Goal: Task Accomplishment & Management: Manage account settings

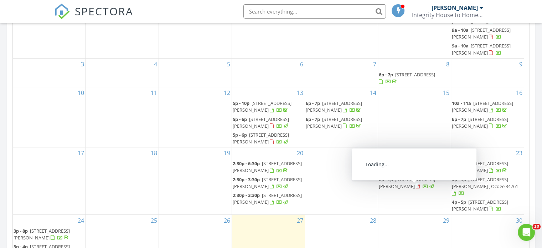
scroll to position [427, 0]
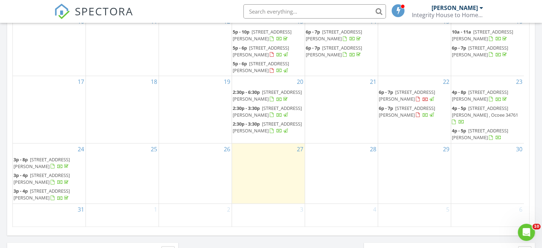
click at [48, 162] on span "3p - 8p 151 Sheeler Ave , Apopka 32703" at bounding box center [49, 163] width 71 height 14
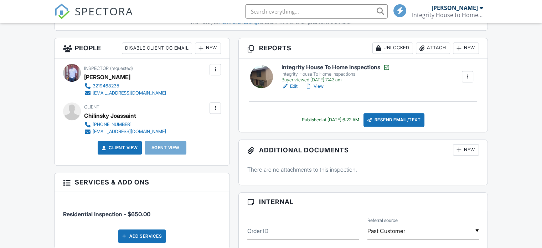
scroll to position [321, 0]
click at [218, 110] on div at bounding box center [215, 107] width 7 height 7
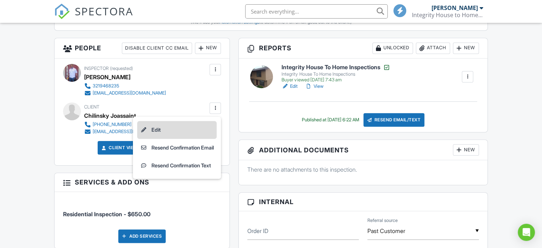
click at [150, 128] on li "Edit" at bounding box center [176, 130] width 79 height 18
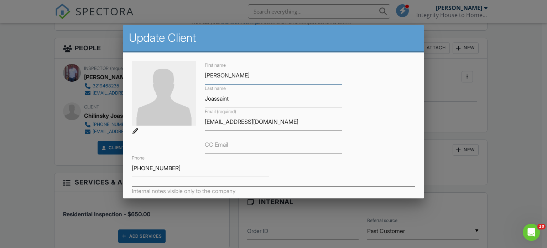
scroll to position [0, 0]
drag, startPoint x: 292, startPoint y: 123, endPoint x: 202, endPoint y: 118, distance: 90.6
click at [201, 118] on div "Email (required) joassaintchilinsky@yahoo.com" at bounding box center [274, 118] width 146 height 23
click at [211, 148] on label "CC Email" at bounding box center [216, 144] width 23 height 8
click at [211, 148] on input "CC Email" at bounding box center [273, 144] width 137 height 17
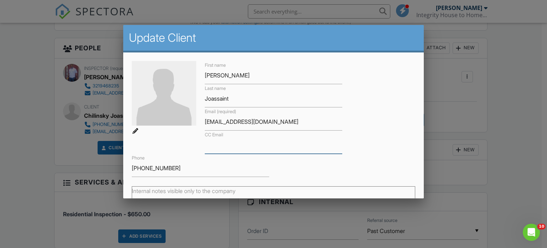
paste input "[EMAIL_ADDRESS][DOMAIN_NAME]"
type input "[EMAIL_ADDRESS][DOMAIN_NAME]"
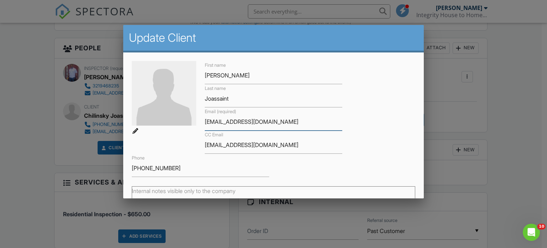
drag, startPoint x: 289, startPoint y: 120, endPoint x: 201, endPoint y: 123, distance: 88.4
click at [201, 123] on div "Email (required) joassaintchilinsky@yahoo.com" at bounding box center [274, 118] width 146 height 23
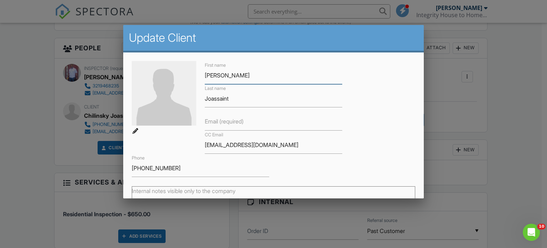
drag, startPoint x: 233, startPoint y: 74, endPoint x: 187, endPoint y: 79, distance: 46.2
click at [187, 79] on div "First name Chilinsky Last name Joassaint Email (required) CC Email joassaintchi…" at bounding box center [274, 119] width 292 height 116
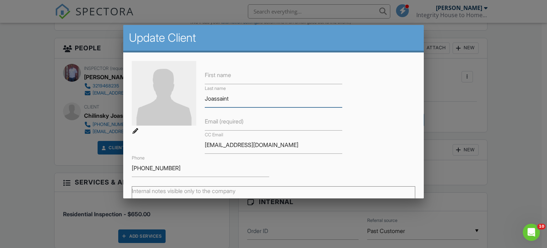
drag, startPoint x: 232, startPoint y: 99, endPoint x: 192, endPoint y: 100, distance: 40.3
click at [192, 100] on div "First name Last name Joassaint Email (required) CC Email joassaintchilinsky@yah…" at bounding box center [274, 119] width 292 height 116
click at [228, 74] on label "First name" at bounding box center [218, 75] width 26 height 8
click at [228, 74] on input "First name" at bounding box center [273, 75] width 137 height 17
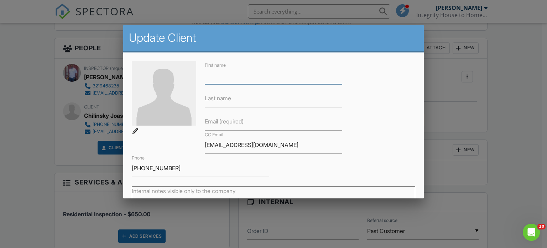
paste input "[PERSON_NAME]"
type input "[PERSON_NAME]"
click at [224, 99] on label "Last name" at bounding box center [218, 98] width 26 height 8
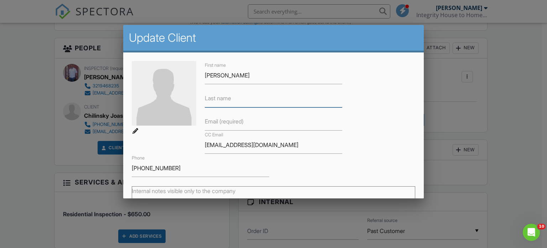
click at [224, 99] on input "Last name" at bounding box center [273, 98] width 137 height 17
paste input "[PERSON_NAME]"
drag, startPoint x: 226, startPoint y: 96, endPoint x: 163, endPoint y: 98, distance: 63.1
click at [163, 98] on div "First name Junese Nazaire Last name Junese Nazaire Email (required) CC Email jo…" at bounding box center [274, 119] width 292 height 116
type input "Nazaire"
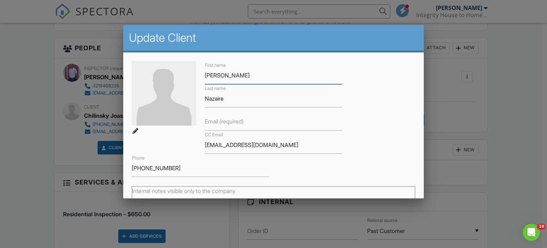
drag, startPoint x: 225, startPoint y: 73, endPoint x: 344, endPoint y: 79, distance: 118.4
click at [344, 79] on div "First name Junese Nazaire Last name Nazaire Email (required) CC Email joassaint…" at bounding box center [274, 119] width 292 height 116
type input "Junese"
click at [218, 125] on label "Email (required)" at bounding box center [224, 121] width 39 height 8
click at [218, 125] on input "Email (required)" at bounding box center [273, 121] width 137 height 17
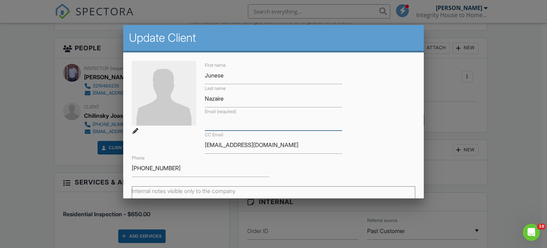
click at [215, 124] on input "Email (required)" at bounding box center [273, 121] width 137 height 17
paste input "Junesez20@gmail.com"
type input "Junesez20@gmail.com"
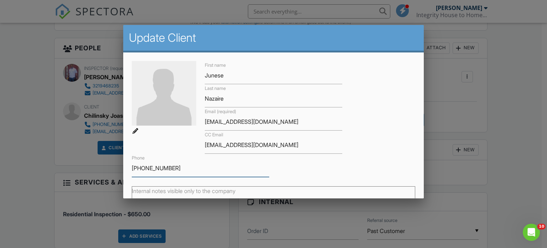
drag, startPoint x: 166, startPoint y: 168, endPoint x: 127, endPoint y: 168, distance: 38.8
click at [127, 168] on div "First name Junese Last name Nazaire Email (required) Junesez20@gmail.com CC Ema…" at bounding box center [273, 178] width 301 height 252
click at [158, 172] on input "Phone" at bounding box center [200, 167] width 137 height 17
paste input "3213305013"
click at [141, 167] on input "3213305013" at bounding box center [200, 167] width 137 height 17
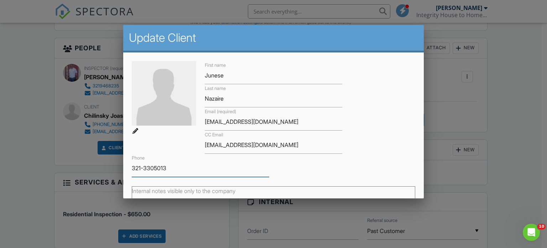
click at [155, 167] on input "321-3305013" at bounding box center [200, 167] width 137 height 17
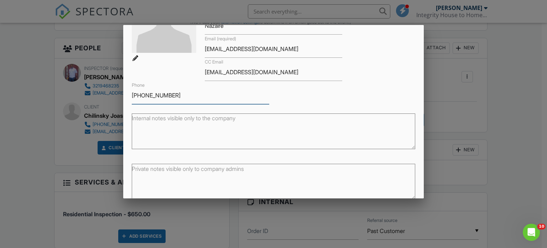
scroll to position [105, 0]
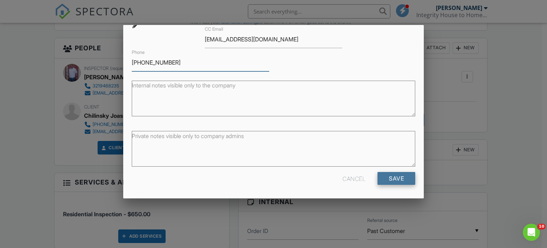
type input "[PHONE_NUMBER]"
click at [393, 177] on input "Save" at bounding box center [397, 178] width 38 height 13
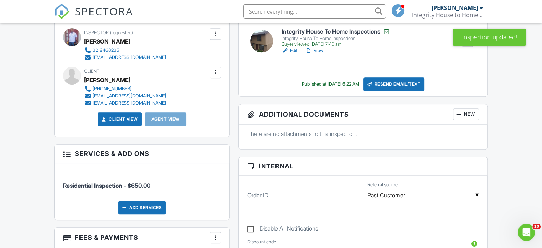
scroll to position [321, 0]
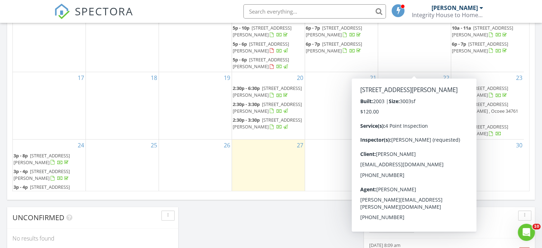
scroll to position [68, 0]
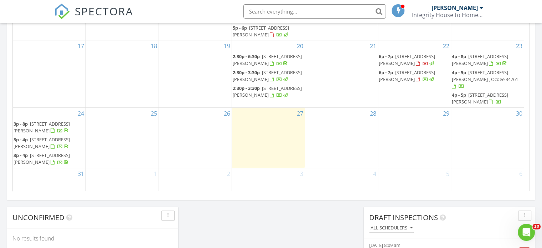
click at [35, 141] on span "151 Sheeler Ave, Apopka 32703" at bounding box center [42, 142] width 56 height 13
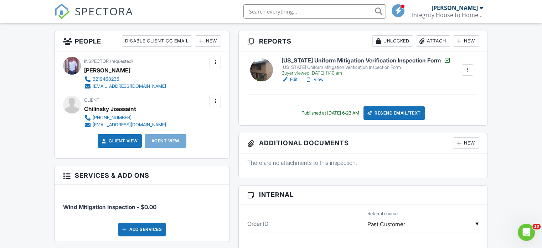
click at [217, 103] on div at bounding box center [215, 101] width 7 height 7
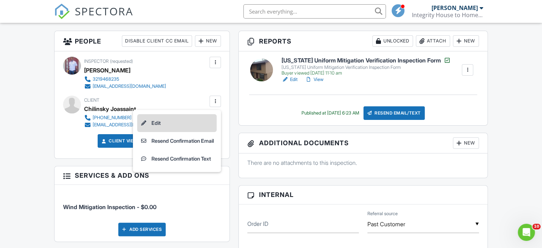
click at [152, 122] on li "Edit" at bounding box center [176, 123] width 79 height 18
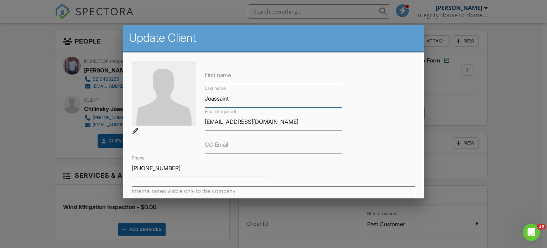
drag, startPoint x: 246, startPoint y: 101, endPoint x: 173, endPoint y: 94, distance: 73.8
click at [189, 102] on div "First name Last name Joassaint Email (required) joassaintchilinsky@yahoo.com CC…" at bounding box center [274, 119] width 292 height 116
drag, startPoint x: 287, startPoint y: 123, endPoint x: 209, endPoint y: 124, distance: 77.3
click at [202, 123] on div "Email (required) joassaintchilinsky@yahoo.com" at bounding box center [274, 118] width 146 height 23
click at [225, 145] on label "CC Email" at bounding box center [216, 144] width 23 height 8
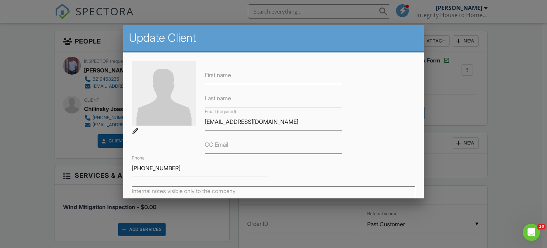
click at [225, 145] on input "CC Email" at bounding box center [273, 144] width 137 height 17
paste input "[EMAIL_ADDRESS][DOMAIN_NAME]"
type input "[EMAIL_ADDRESS][DOMAIN_NAME]"
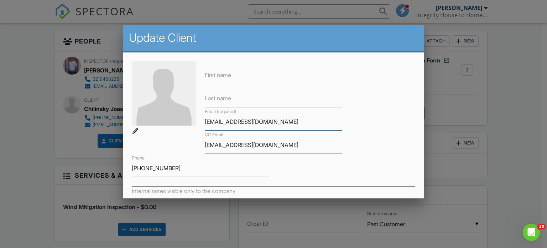
drag, startPoint x: 295, startPoint y: 119, endPoint x: 182, endPoint y: 127, distance: 113.2
click at [182, 127] on div "First name Last name Email (required) joassaintchilinsky@yahoo.com CC Email joa…" at bounding box center [274, 119] width 292 height 116
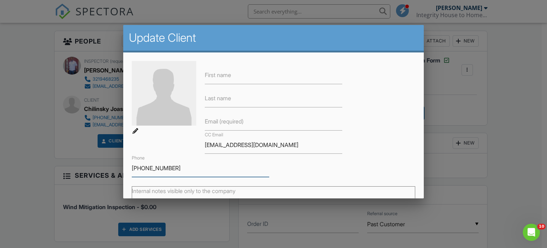
drag, startPoint x: 165, startPoint y: 167, endPoint x: 78, endPoint y: 165, distance: 86.6
click at [158, 171] on input "Phone" at bounding box center [200, 167] width 137 height 17
paste input "3213305013"
click at [142, 166] on input "3213305013" at bounding box center [200, 167] width 137 height 17
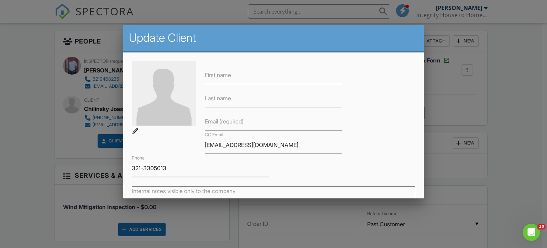
click at [154, 168] on input "321-3305013" at bounding box center [200, 167] width 137 height 17
type input "[PHONE_NUMBER]"
click at [240, 119] on label "Email (required)" at bounding box center [224, 121] width 39 height 8
click at [240, 119] on input "Email (required)" at bounding box center [273, 121] width 137 height 17
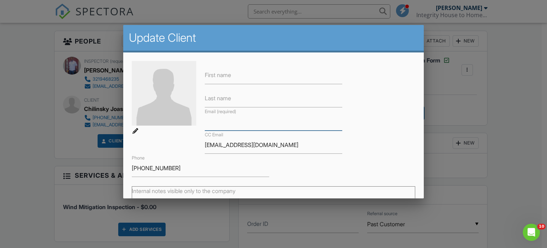
click at [225, 125] on input "Email (required)" at bounding box center [273, 121] width 137 height 17
paste input "Junesez20@gmail.com"
type input "Junesez20@gmail.com"
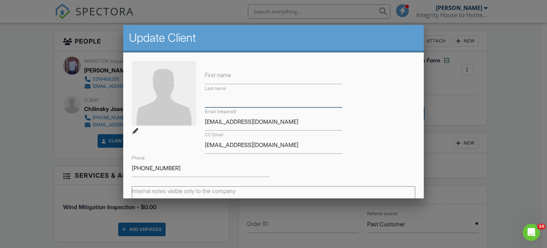
click at [220, 92] on input "Last name" at bounding box center [273, 98] width 137 height 17
click at [225, 77] on label "First name" at bounding box center [218, 75] width 26 height 8
click at [225, 77] on input "First name" at bounding box center [273, 75] width 137 height 17
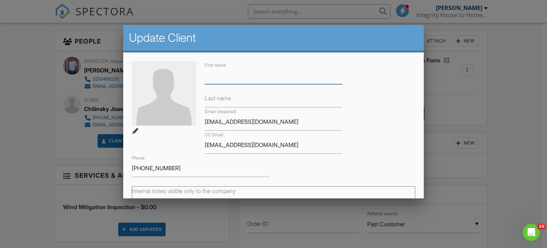
paste input "Junesez20@gmail.com"
type input "Junesez20@gmail.com"
drag, startPoint x: 276, startPoint y: 74, endPoint x: 168, endPoint y: 74, distance: 108.6
click at [168, 74] on div "First name Junesez20@gmail.com Last name Email (required) Junesez20@gmail.com C…" at bounding box center [274, 119] width 292 height 116
click at [214, 81] on input "First name" at bounding box center [273, 75] width 137 height 17
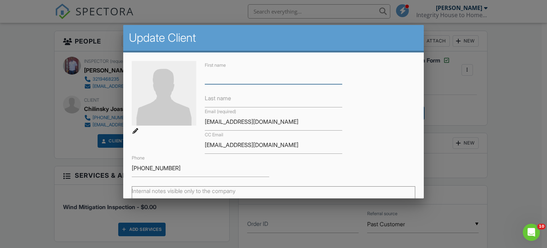
paste input "[PERSON_NAME]"
type input "[PERSON_NAME]"
click at [217, 95] on label "Last name" at bounding box center [218, 98] width 26 height 8
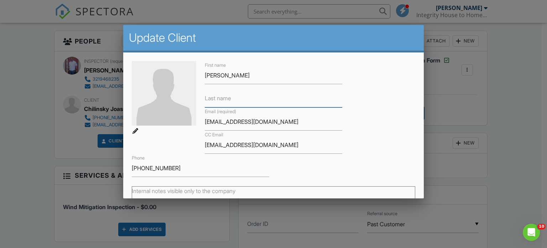
click at [217, 95] on input "Last name" at bounding box center [273, 98] width 137 height 17
paste input "[PERSON_NAME]"
drag, startPoint x: 227, startPoint y: 96, endPoint x: 192, endPoint y: 99, distance: 34.7
click at [192, 99] on div "First name Junese Nazaire Last name Junese Nazaire Email (required) Junesez20@g…" at bounding box center [274, 119] width 292 height 116
type input "Nazaire"
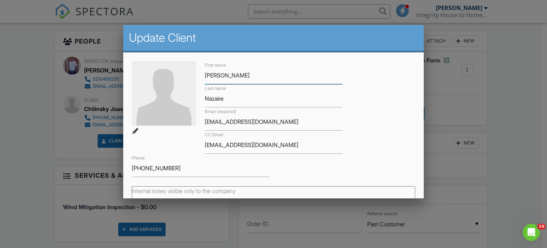
drag, startPoint x: 225, startPoint y: 75, endPoint x: 271, endPoint y: 78, distance: 46.0
click at [270, 78] on input "[PERSON_NAME]" at bounding box center [273, 75] width 137 height 17
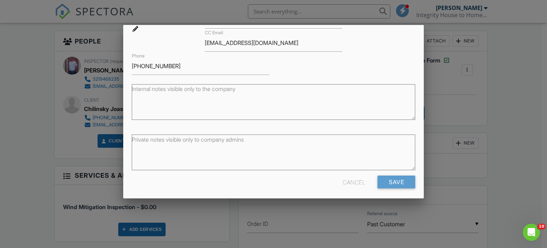
scroll to position [105, 0]
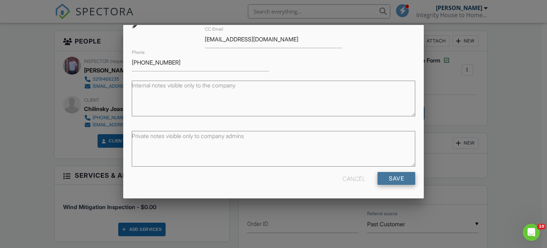
type input "Junese"
click at [396, 180] on input "Save" at bounding box center [397, 178] width 38 height 13
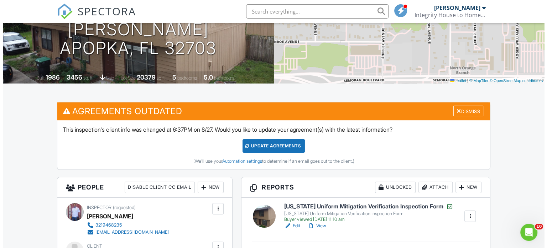
scroll to position [214, 0]
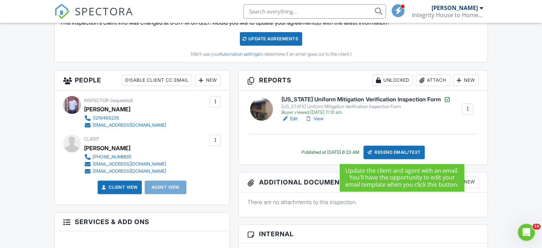
click at [401, 152] on div "Resend Email/Text" at bounding box center [393, 152] width 61 height 14
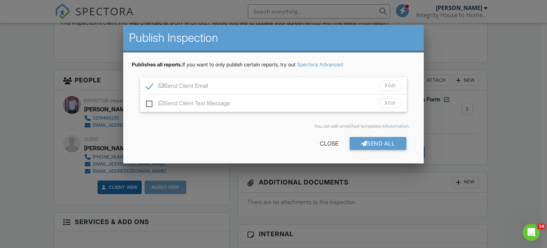
click at [148, 104] on label "Send Client Text Message" at bounding box center [188, 104] width 84 height 9
click at [148, 102] on input "Send Client Text Message" at bounding box center [148, 99] width 5 height 5
checkbox input "true"
click at [379, 145] on div "Send All" at bounding box center [378, 143] width 57 height 13
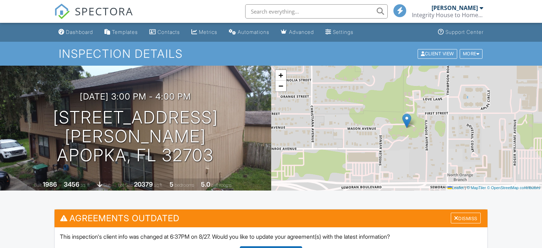
scroll to position [534, 0]
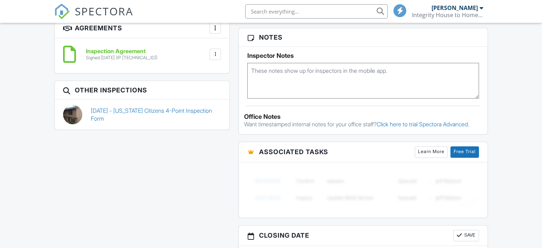
click at [176, 110] on link "[DATE] - [US_STATE] Citizens 4-Point Inspection Form" at bounding box center [156, 115] width 130 height 16
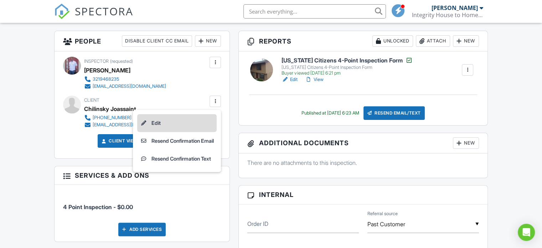
click at [158, 122] on li "Edit" at bounding box center [176, 123] width 79 height 18
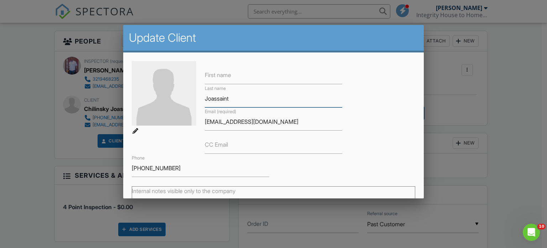
drag, startPoint x: 226, startPoint y: 95, endPoint x: 207, endPoint y: 107, distance: 22.7
click at [186, 97] on div "First name Last name Joassaint Email (required) joassaintchilinsky@yahoo.com CC…" at bounding box center [274, 119] width 292 height 116
drag, startPoint x: 291, startPoint y: 123, endPoint x: 197, endPoint y: 123, distance: 93.3
click at [197, 123] on div "First name Last name Email (required) joassaintchilinsky@yahoo.com CC Email Pho…" at bounding box center [274, 119] width 292 height 116
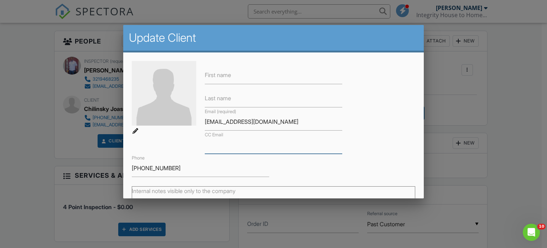
click at [228, 150] on input "CC Email" at bounding box center [273, 144] width 137 height 17
paste input "[EMAIL_ADDRESS][DOMAIN_NAME]"
type input "[EMAIL_ADDRESS][DOMAIN_NAME]"
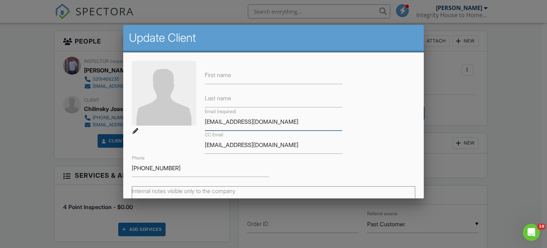
drag, startPoint x: 294, startPoint y: 122, endPoint x: 157, endPoint y: 122, distance: 136.8
click at [157, 122] on div "First name Last name Email (required) joassaintchilinsky@yahoo.com CC Email joa…" at bounding box center [274, 119] width 292 height 116
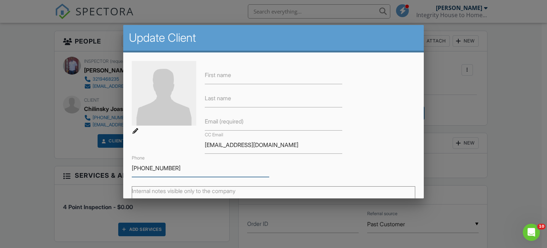
drag, startPoint x: 175, startPoint y: 168, endPoint x: 85, endPoint y: 159, distance: 89.8
click at [164, 171] on input "Phone" at bounding box center [200, 167] width 137 height 17
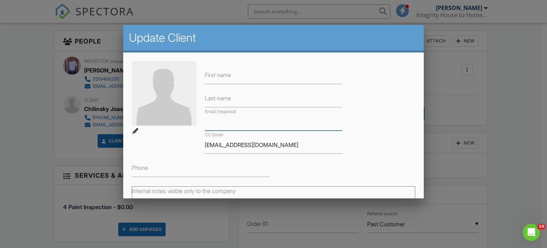
drag, startPoint x: 165, startPoint y: 169, endPoint x: 260, endPoint y: 120, distance: 107.4
click at [260, 120] on input "Email (required)" at bounding box center [273, 121] width 137 height 17
click at [217, 123] on input "Email (required)" at bounding box center [273, 121] width 137 height 17
paste input "Junesez20@gmail.com"
type input "Junesez20@gmail.com"
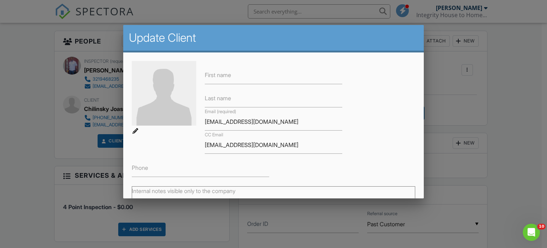
click at [228, 99] on label "Last name" at bounding box center [218, 98] width 26 height 8
click at [228, 99] on input "Last name" at bounding box center [273, 98] width 137 height 17
click at [217, 76] on label "First name" at bounding box center [218, 75] width 26 height 8
click at [217, 76] on input "First name" at bounding box center [273, 75] width 137 height 17
paste input "Junese Nazaire"
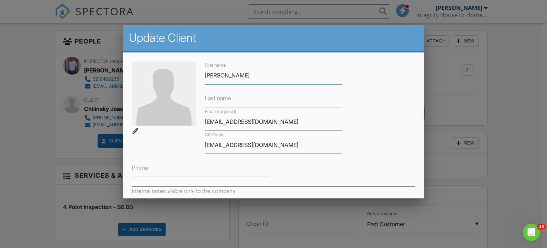
type input "Junese Nazaire"
click at [223, 101] on label "Last name" at bounding box center [218, 98] width 26 height 8
click at [223, 101] on input "Last name" at bounding box center [273, 98] width 137 height 17
paste input "Junese Nazaire"
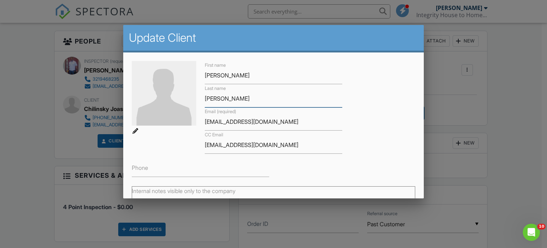
drag, startPoint x: 225, startPoint y: 97, endPoint x: 189, endPoint y: 94, distance: 36.4
click at [190, 99] on div "First name Junese Nazaire Last name Junese Nazaire Email (required) Junesez20@g…" at bounding box center [274, 119] width 292 height 116
type input "Nazaire"
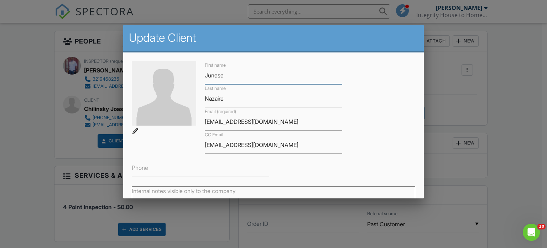
drag, startPoint x: 225, startPoint y: 72, endPoint x: 358, endPoint y: 93, distance: 134.1
click at [358, 93] on div "First name Junese Last name Nazaire Email (required) Junesez20@gmail.com CC Ema…" at bounding box center [274, 119] width 292 height 116
type input "Junese"
click at [155, 170] on input "Phone" at bounding box center [200, 167] width 137 height 17
click at [142, 170] on input "Phone" at bounding box center [200, 167] width 137 height 17
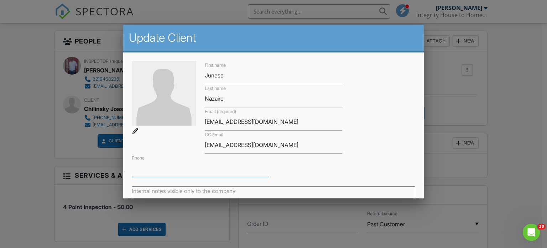
paste input "[PERSON_NAME]"
type input "[PERSON_NAME]"
drag, startPoint x: 179, startPoint y: 168, endPoint x: 104, endPoint y: 169, distance: 74.8
click at [138, 165] on input "Phone" at bounding box center [200, 167] width 137 height 17
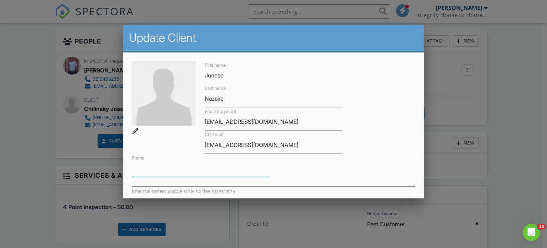
paste input "3213305013"
click at [151, 166] on input "3213305013" at bounding box center [200, 167] width 137 height 17
click at [142, 170] on input "321330-5013" at bounding box center [200, 167] width 137 height 17
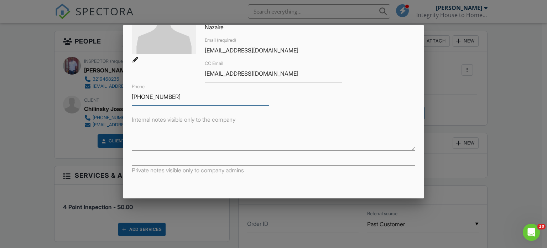
scroll to position [105, 0]
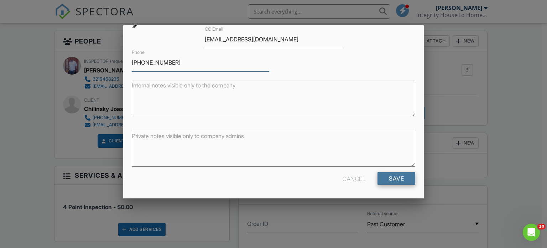
type input "[PHONE_NUMBER]"
click at [391, 175] on input "Save" at bounding box center [397, 178] width 38 height 13
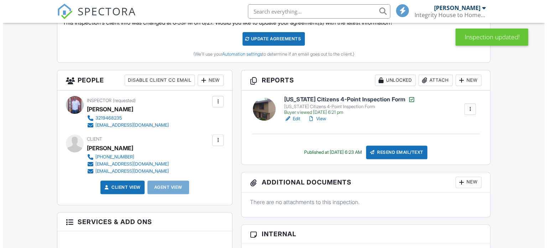
scroll to position [214, 0]
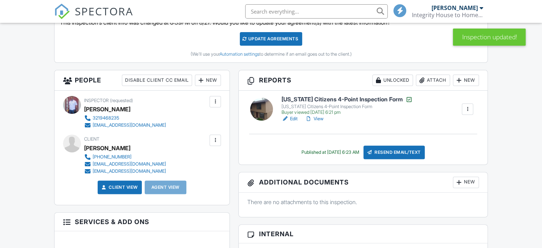
click at [403, 153] on div "Resend Email/Text" at bounding box center [393, 152] width 61 height 14
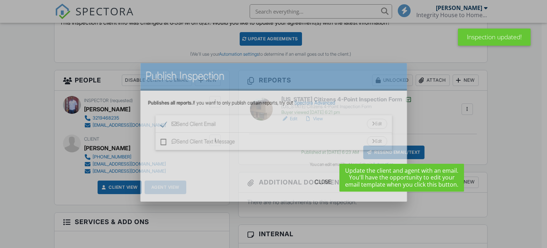
scroll to position [0, 0]
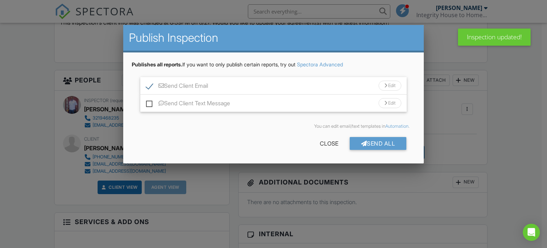
click at [150, 102] on label "Send Client Text Message" at bounding box center [188, 104] width 84 height 9
click at [150, 102] on input "Send Client Text Message" at bounding box center [148, 99] width 5 height 5
checkbox input "true"
click at [373, 142] on div "Send All" at bounding box center [378, 143] width 57 height 13
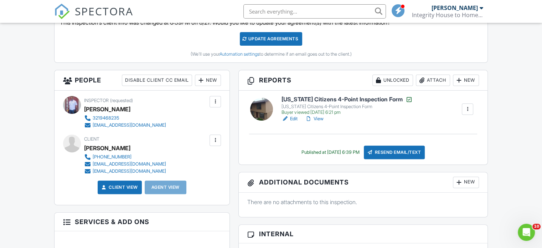
click at [212, 140] on div at bounding box center [215, 139] width 7 height 7
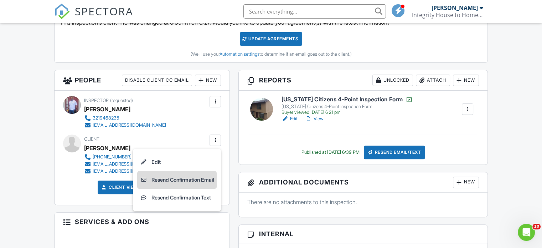
click at [183, 182] on li "Resend Confirmation Email" at bounding box center [176, 180] width 79 height 18
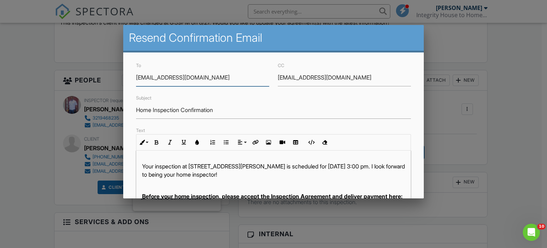
scroll to position [177, 0]
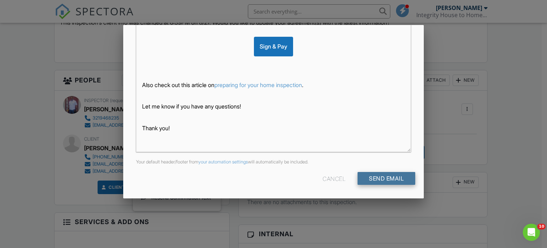
click at [375, 175] on input "Send Email" at bounding box center [387, 178] width 58 height 13
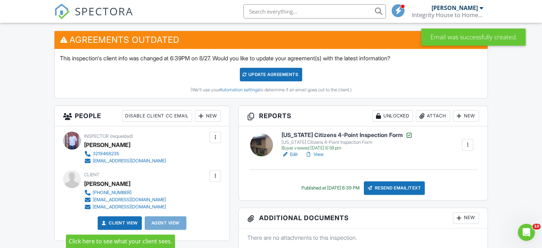
click at [130, 222] on link "Client View" at bounding box center [119, 222] width 38 height 7
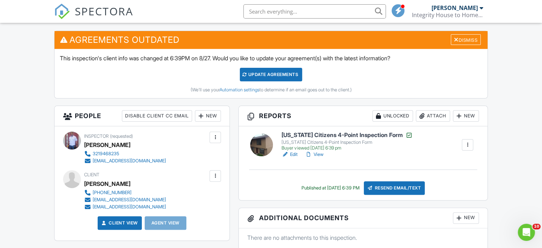
click at [217, 176] on div at bounding box center [215, 175] width 7 height 7
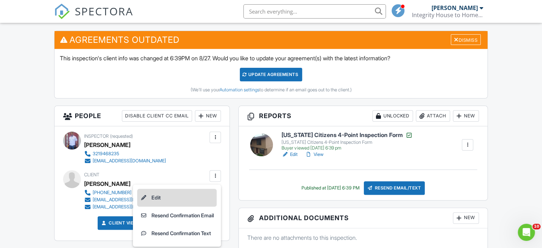
click at [151, 197] on li "Edit" at bounding box center [176, 197] width 79 height 18
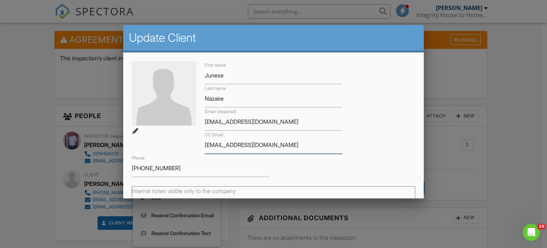
drag, startPoint x: 298, startPoint y: 144, endPoint x: 190, endPoint y: 150, distance: 108.5
click at [190, 150] on div "First name Junese Last name [PERSON_NAME] Email (required) [EMAIL_ADDRESS][DOMA…" at bounding box center [274, 119] width 292 height 116
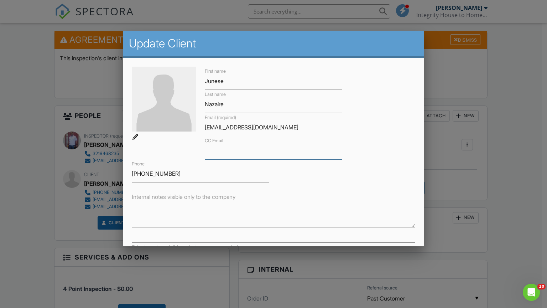
scroll to position [63, 0]
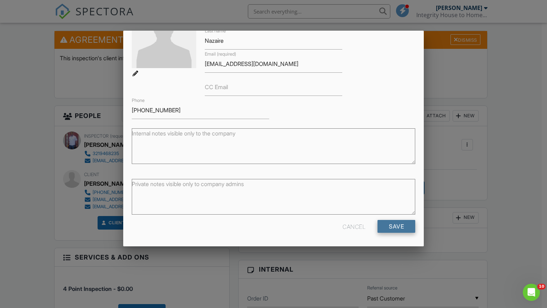
click at [385, 227] on input "Save" at bounding box center [397, 226] width 38 height 13
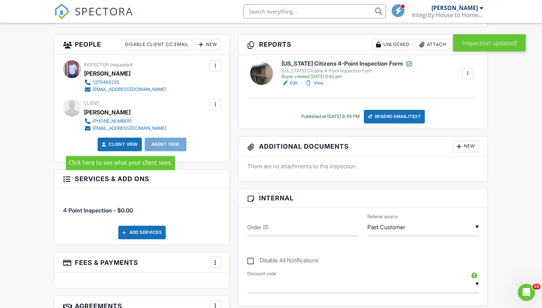
click at [121, 145] on link "Client View" at bounding box center [119, 144] width 38 height 7
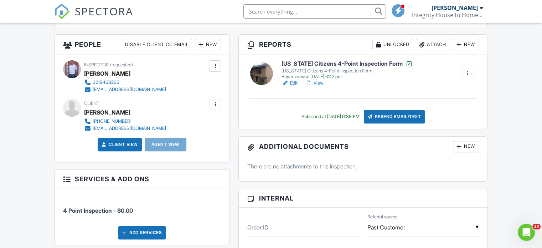
click at [319, 83] on link "View" at bounding box center [314, 82] width 19 height 7
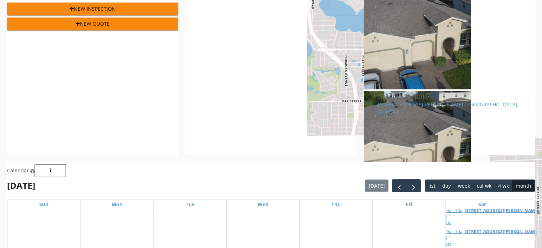
scroll to position [3, 4]
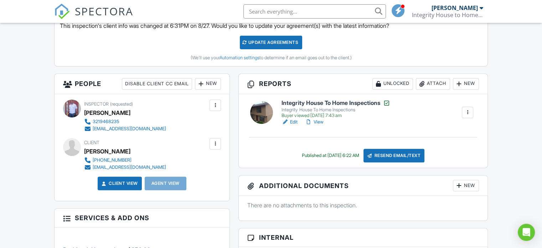
click at [295, 122] on link "Edit" at bounding box center [289, 121] width 16 height 7
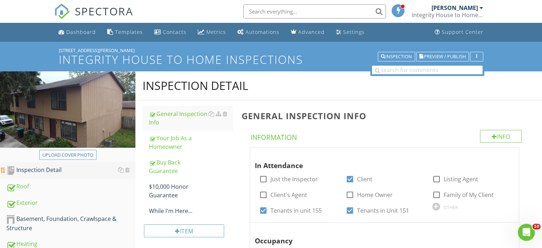
click at [35, 173] on div "Inspection Detail" at bounding box center [70, 169] width 129 height 9
click at [475, 57] on div "button" at bounding box center [476, 56] width 7 height 5
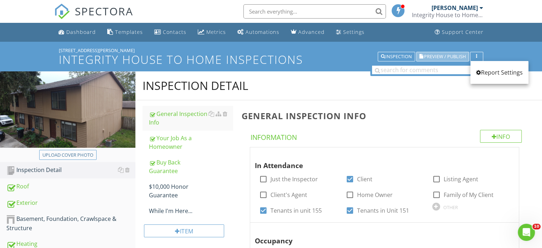
click at [433, 56] on span "Preview / Publish" at bounding box center [445, 56] width 42 height 5
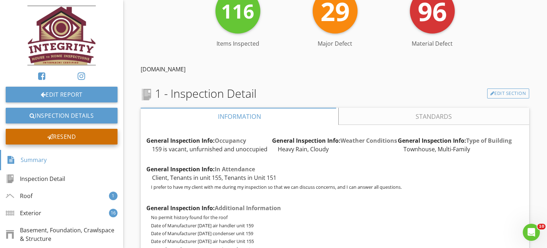
scroll to position [71, 0]
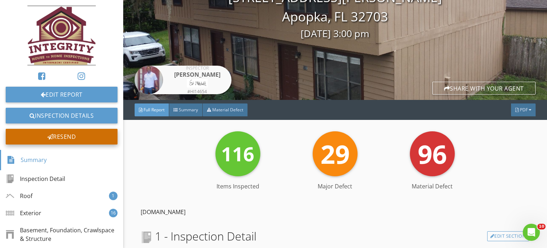
click at [65, 139] on div "Resend" at bounding box center [62, 137] width 112 height 16
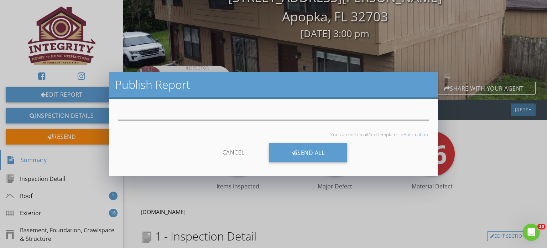
click at [238, 131] on div at bounding box center [273, 120] width 311 height 24
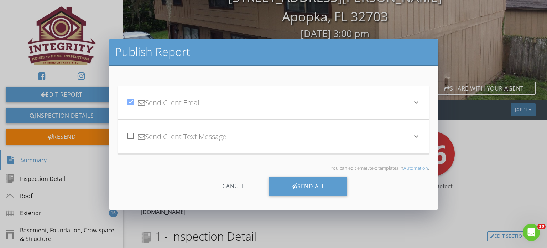
click at [240, 185] on div "Cancel" at bounding box center [234, 185] width 68 height 19
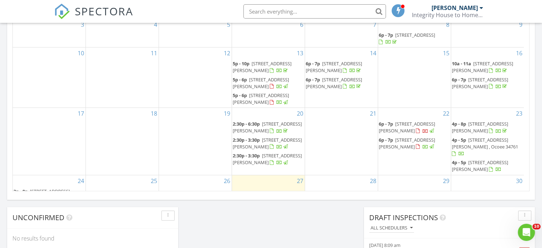
scroll to position [68, 0]
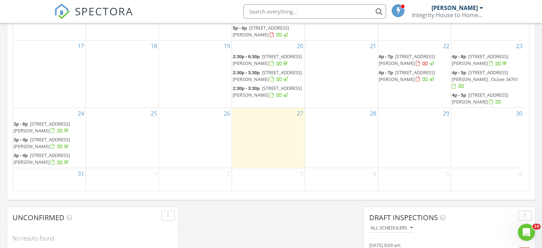
click at [36, 126] on span "[STREET_ADDRESS][PERSON_NAME]" at bounding box center [42, 126] width 56 height 13
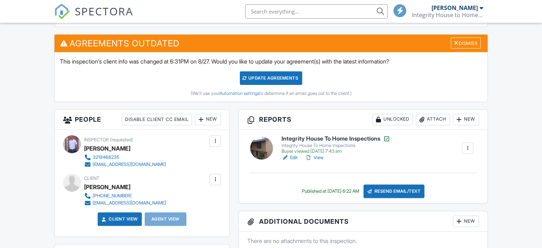
click at [216, 179] on div at bounding box center [215, 179] width 7 height 7
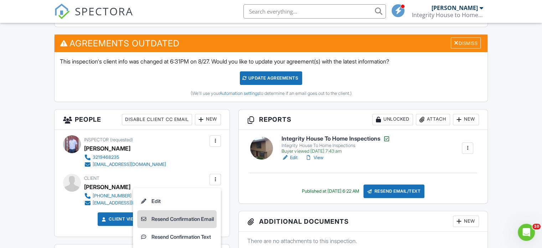
click at [179, 218] on li "Resend Confirmation Email" at bounding box center [176, 219] width 79 height 18
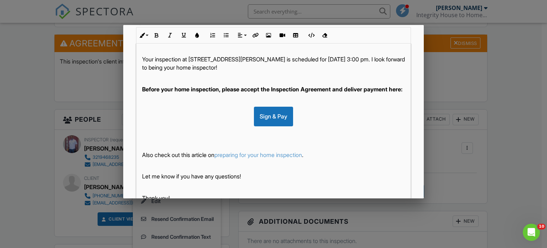
scroll to position [177, 0]
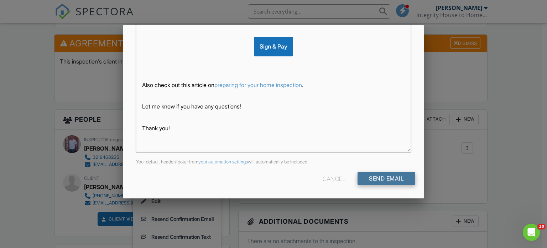
click at [378, 172] on input "Send Email" at bounding box center [387, 178] width 58 height 13
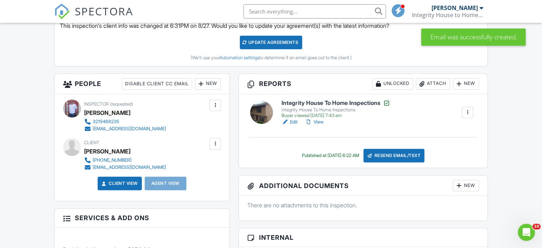
click at [462, 108] on div at bounding box center [467, 112] width 11 height 11
click at [396, 119] on div "Integrity House To Home Inspections Integrity House To Home Inspections Buyer v…" at bounding box center [377, 112] width 200 height 26
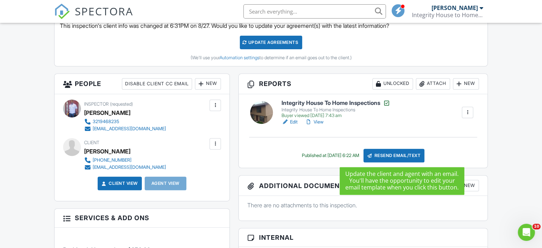
click at [390, 156] on div "Resend Email/Text" at bounding box center [393, 156] width 61 height 14
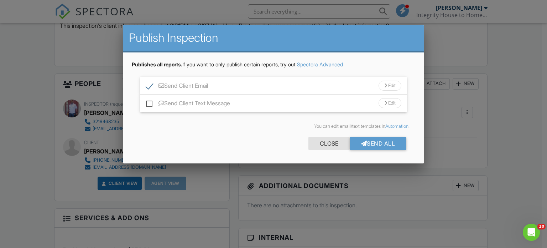
click at [321, 143] on div "Close" at bounding box center [328, 143] width 41 height 13
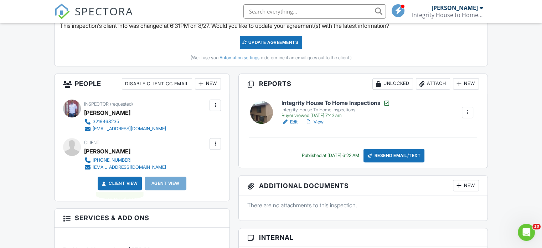
click at [123, 183] on link "Client View" at bounding box center [119, 183] width 38 height 7
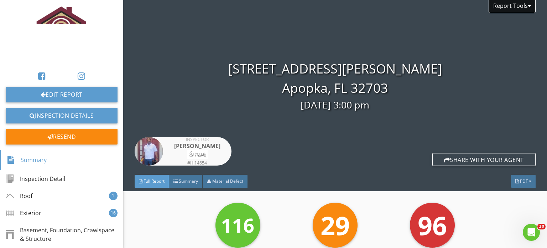
scroll to position [36, 0]
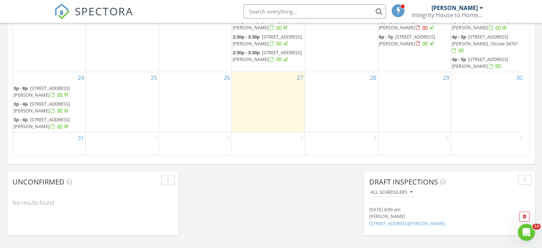
click at [60, 103] on span "151 Sheeler Ave, Apopka 32703" at bounding box center [42, 106] width 56 height 13
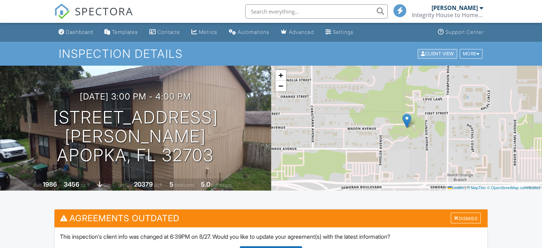
click at [432, 55] on div "Client View" at bounding box center [437, 54] width 40 height 10
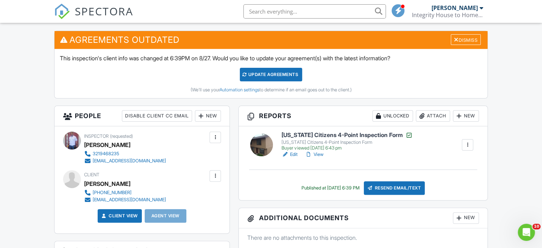
scroll to position [214, 0]
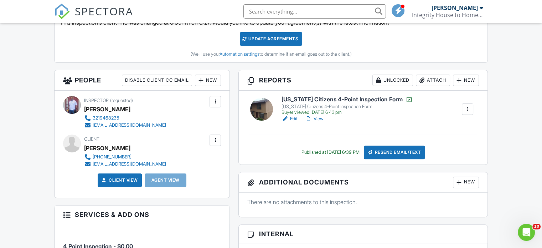
click at [285, 117] on div at bounding box center [284, 118] width 7 height 7
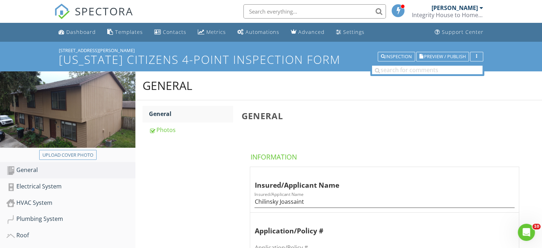
scroll to position [71, 0]
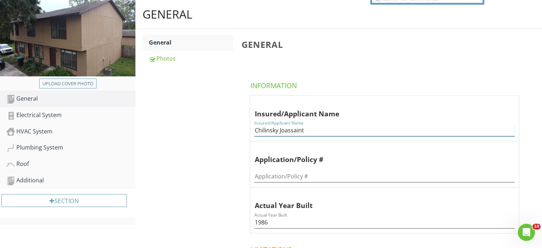
drag, startPoint x: 307, startPoint y: 134, endPoint x: 240, endPoint y: 126, distance: 67.7
click at [240, 126] on div "General Information Insured/Applicant Name Insured/Applicant Name Chilinsky Joa…" at bounding box center [389, 192] width 305 height 327
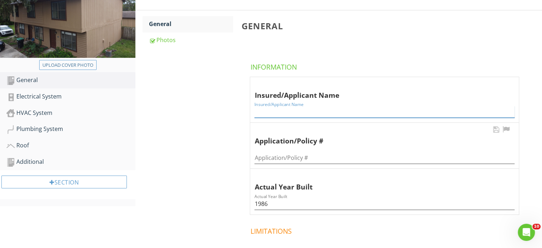
scroll to position [54, 0]
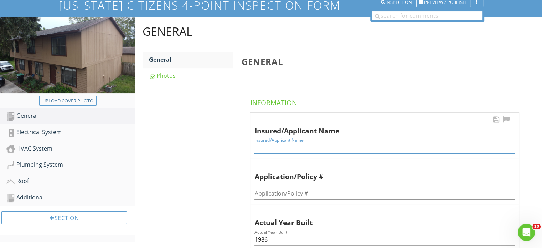
click at [277, 149] on input "Insured/Applicant Name" at bounding box center [384, 147] width 260 height 12
click at [264, 148] on input "Insured/Applicant Name" at bounding box center [384, 147] width 260 height 12
paste input "[PERSON_NAME]"
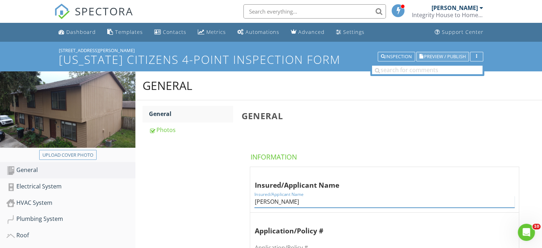
type input "[PERSON_NAME]"
click at [450, 56] on span "Preview / Publish" at bounding box center [445, 56] width 42 height 5
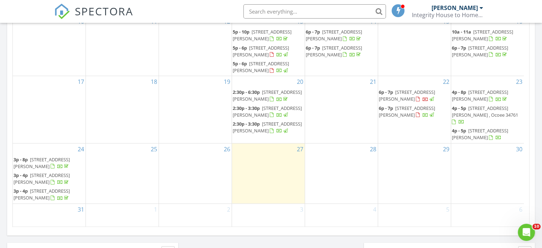
scroll to position [463, 0]
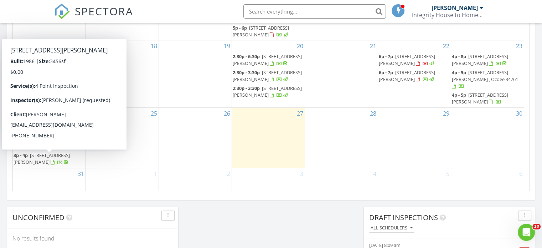
click at [33, 158] on span "3p - 4p 151 Sheeler Ave, Apopka 32703" at bounding box center [49, 159] width 71 height 14
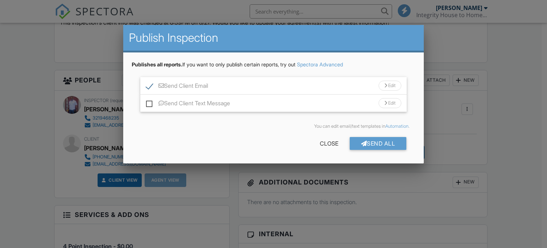
click at [149, 103] on label "Send Client Text Message" at bounding box center [188, 104] width 84 height 9
click at [149, 102] on input "Send Client Text Message" at bounding box center [148, 99] width 5 height 5
checkbox input "true"
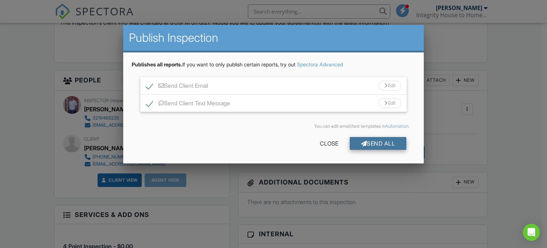
click at [374, 144] on div "Send All" at bounding box center [378, 143] width 57 height 13
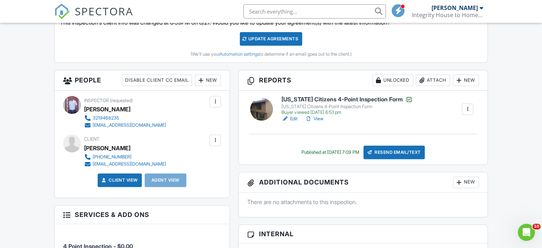
click at [214, 139] on div at bounding box center [215, 139] width 7 height 7
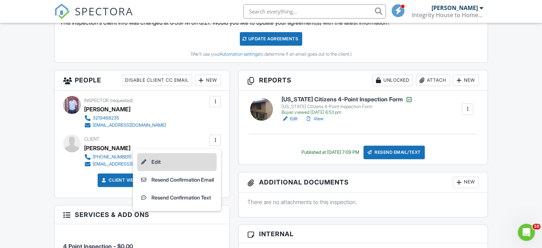
click at [180, 164] on li "Edit" at bounding box center [176, 162] width 79 height 18
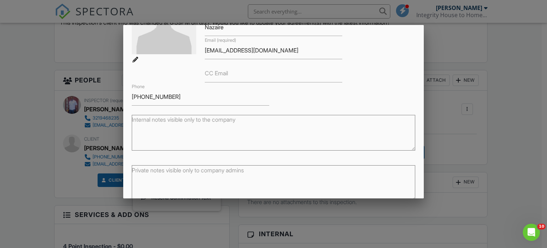
scroll to position [105, 0]
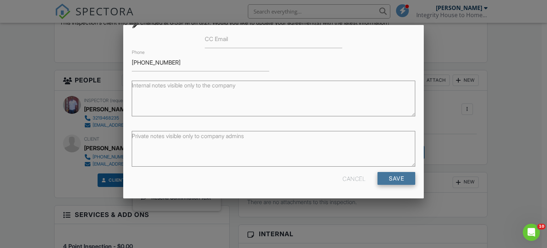
click at [388, 179] on input "Save" at bounding box center [397, 178] width 38 height 13
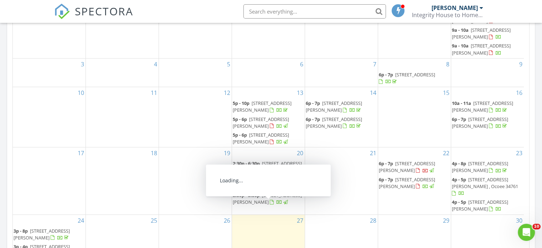
scroll to position [499, 0]
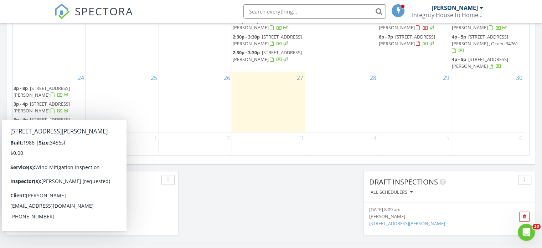
click at [43, 107] on span "3p - 4p [STREET_ADDRESS][PERSON_NAME]" at bounding box center [49, 107] width 71 height 14
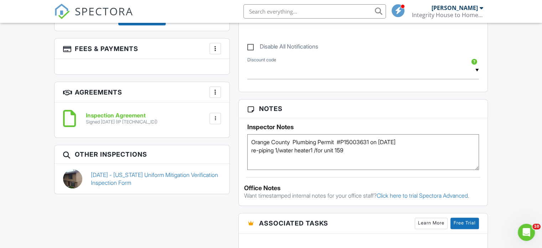
scroll to position [499, 0]
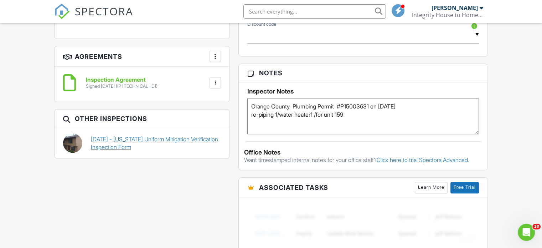
click at [168, 137] on link "08/24/2025 - Florida Uniform Mitigation Verification Inspection Form" at bounding box center [156, 143] width 130 height 16
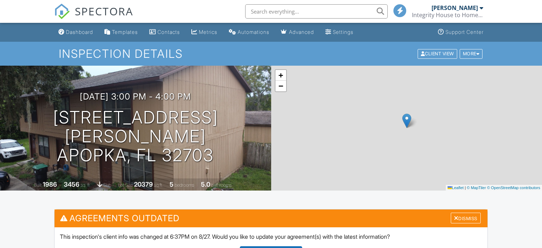
scroll to position [178, 0]
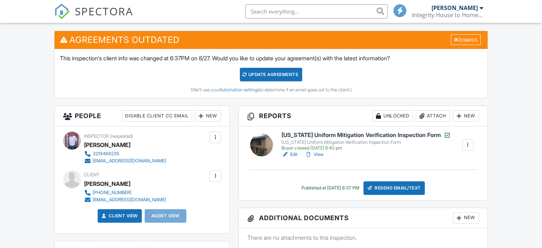
click at [290, 152] on link "Edit" at bounding box center [289, 154] width 16 height 7
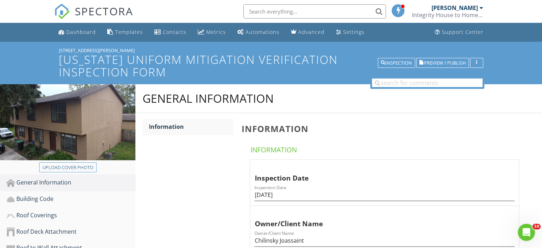
scroll to position [71, 0]
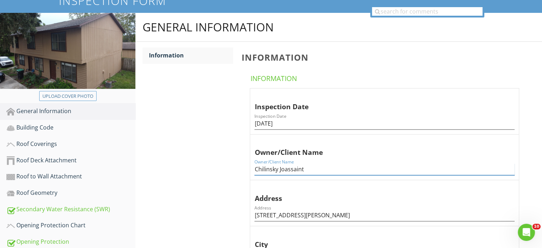
drag, startPoint x: 309, startPoint y: 170, endPoint x: 212, endPoint y: 173, distance: 96.6
click at [272, 170] on input "Owner/Client Name" at bounding box center [384, 169] width 260 height 12
paste input "[PERSON_NAME]"
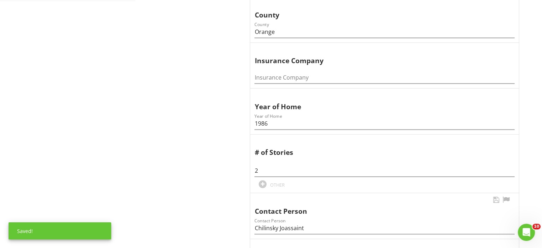
scroll to position [463, 0]
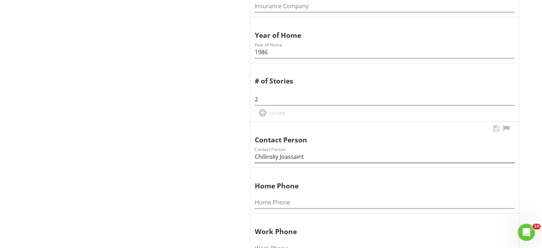
type input "[PERSON_NAME]"
drag, startPoint x: 303, startPoint y: 154, endPoint x: 253, endPoint y: 156, distance: 50.3
click at [253, 156] on div "Contact Person Contact Person Chilinsky Joassaint" at bounding box center [384, 144] width 269 height 46
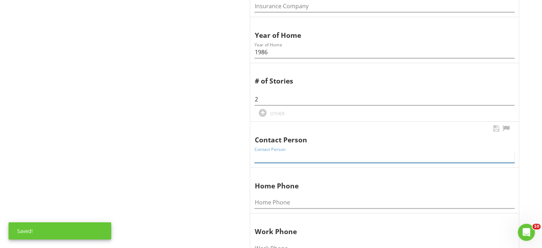
paste input "[PERSON_NAME]"
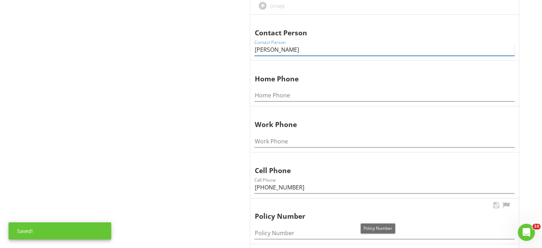
scroll to position [606, 0]
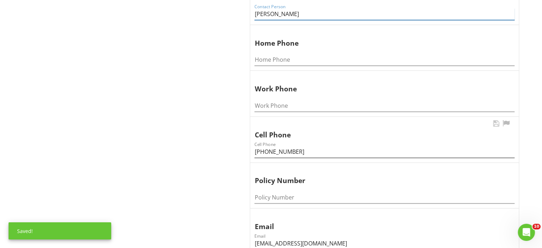
type input "[PERSON_NAME]"
drag, startPoint x: 295, startPoint y: 145, endPoint x: 245, endPoint y: 148, distance: 50.3
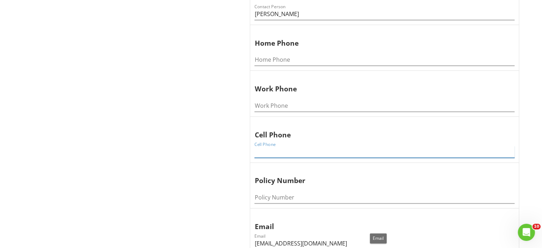
scroll to position [677, 0]
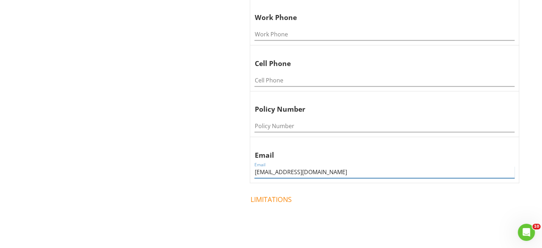
drag, startPoint x: 336, startPoint y: 173, endPoint x: 229, endPoint y: 173, distance: 106.9
click at [270, 171] on input "Email" at bounding box center [384, 172] width 260 height 12
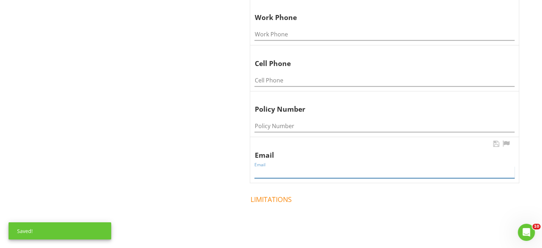
paste input "Junesez20@gmail.com"
type input "Junesez20@gmail.com"
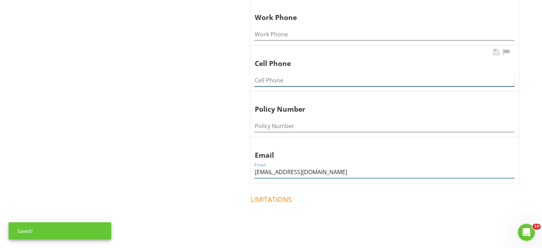
click at [265, 82] on input "Cell Phone" at bounding box center [384, 80] width 260 height 12
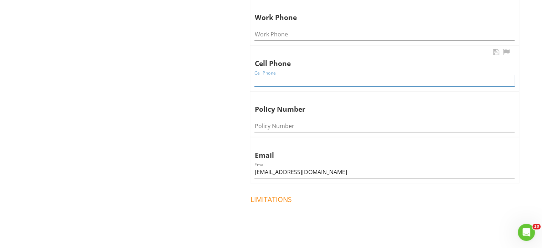
click at [275, 82] on input "Cell Phone" at bounding box center [384, 80] width 260 height 12
paste input "3213305013"
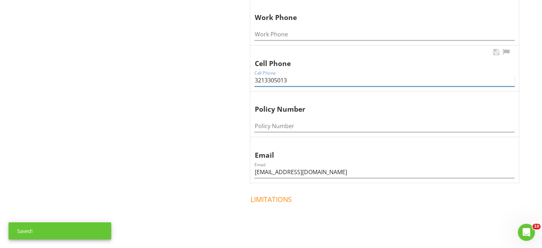
click at [265, 78] on input "3213305013" at bounding box center [384, 80] width 260 height 12
click at [274, 79] on input "321-3305013" at bounding box center [384, 80] width 260 height 12
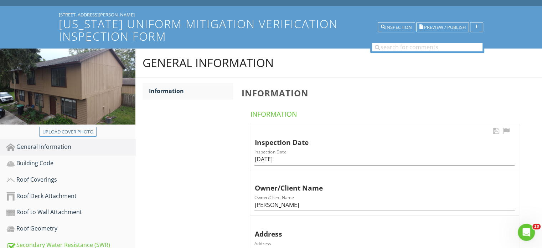
scroll to position [0, 0]
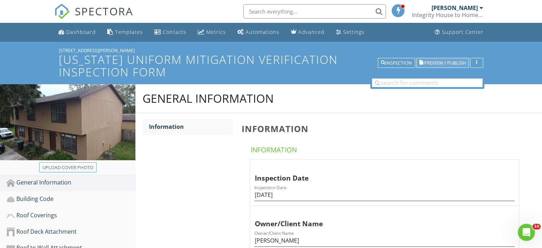
type input "[PHONE_NUMBER]"
click at [449, 62] on span "Preview / Publish" at bounding box center [445, 63] width 42 height 5
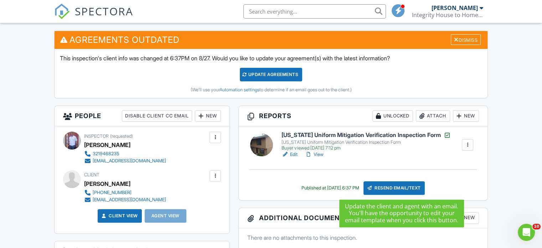
click at [410, 186] on div "Resend Email/Text" at bounding box center [393, 188] width 61 height 14
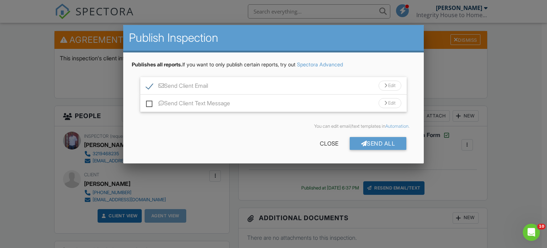
click at [152, 104] on label "Send Client Text Message" at bounding box center [188, 104] width 84 height 9
click at [151, 102] on input "Send Client Text Message" at bounding box center [148, 99] width 5 height 5
checkbox input "true"
click at [366, 144] on div "Send All" at bounding box center [378, 143] width 57 height 13
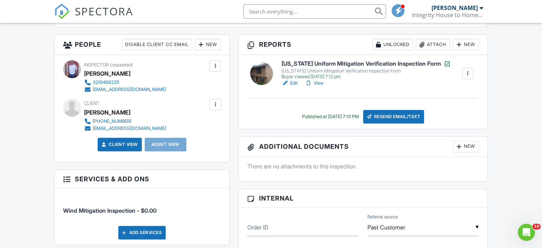
scroll to position [107, 0]
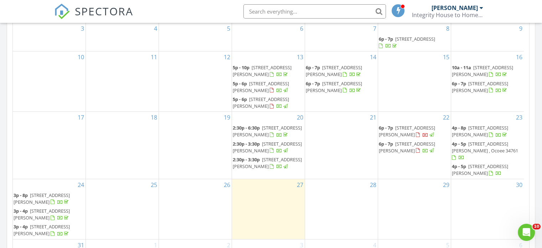
scroll to position [427, 0]
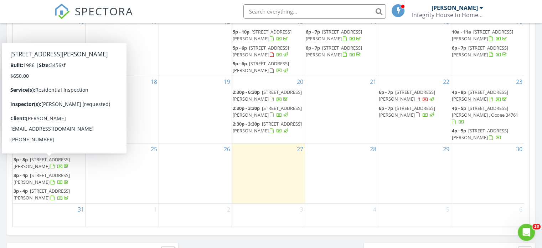
click at [42, 159] on span "151 Sheeler Ave , Apopka 32703" at bounding box center [42, 162] width 56 height 13
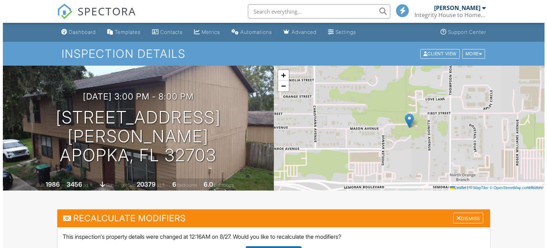
scroll to position [285, 0]
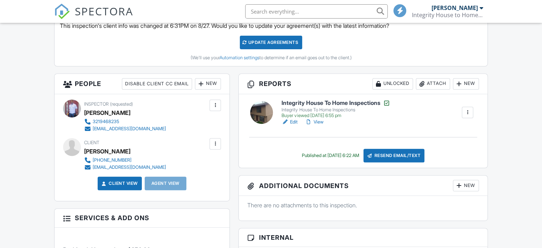
click at [396, 154] on div "Resend Email/Text" at bounding box center [393, 156] width 61 height 14
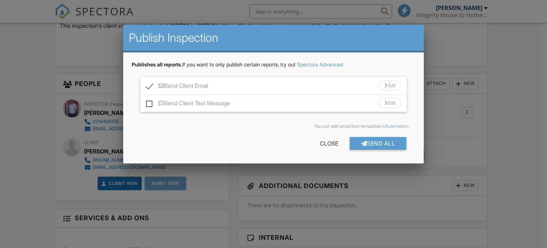
scroll to position [0, 0]
click at [150, 102] on label "Send Client Text Message" at bounding box center [188, 104] width 84 height 9
click at [150, 102] on input "Send Client Text Message" at bounding box center [148, 99] width 5 height 5
checkbox input "true"
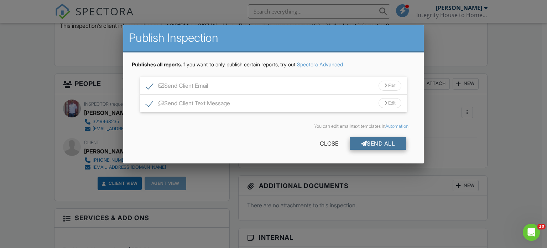
click at [370, 144] on div "Send All" at bounding box center [378, 143] width 57 height 13
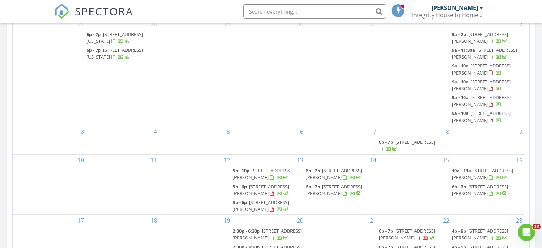
scroll to position [427, 0]
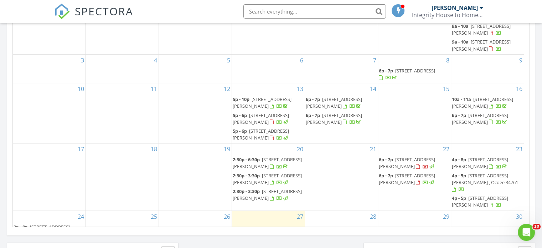
click at [269, 201] on span "139 Stoney Ridge Dr, Longwood 32750" at bounding box center [267, 194] width 69 height 13
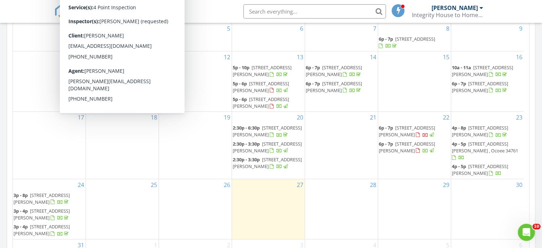
scroll to position [499, 0]
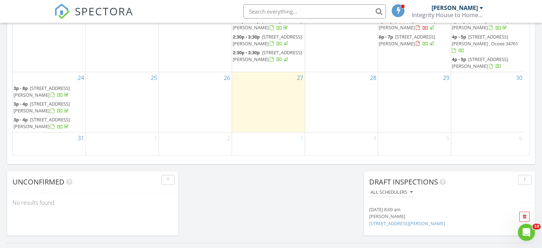
click at [43, 119] on span "151 Sheeler Ave, Apopka 32703" at bounding box center [42, 122] width 56 height 13
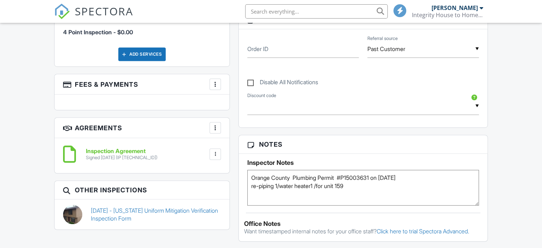
click at [313, 175] on textarea "Orange County Plumbing Permit #P15003631 on [DATE] re-piping 1/water heater1 /f…" at bounding box center [363, 188] width 232 height 36
drag, startPoint x: 349, startPoint y: 185, endPoint x: 250, endPoint y: 178, distance: 99.2
click at [250, 178] on textarea "Orange County Plumbing Permit #P15003631 on [DATE] re-piping 1/water heater1 /f…" at bounding box center [363, 188] width 232 height 36
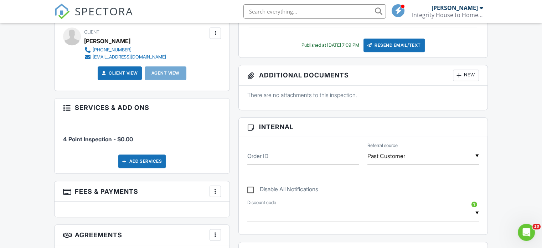
scroll to position [178, 0]
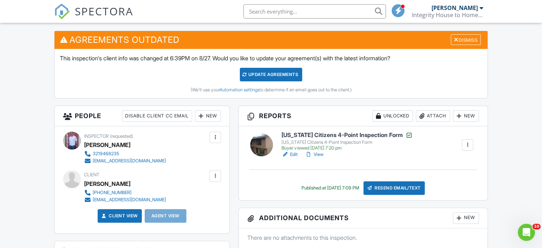
click at [291, 155] on link "Edit" at bounding box center [289, 154] width 16 height 7
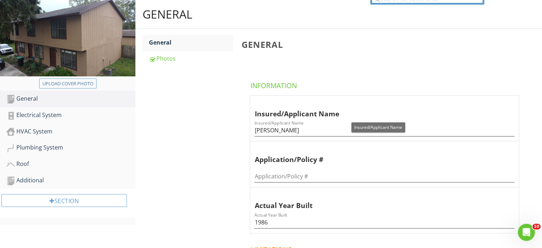
scroll to position [142, 0]
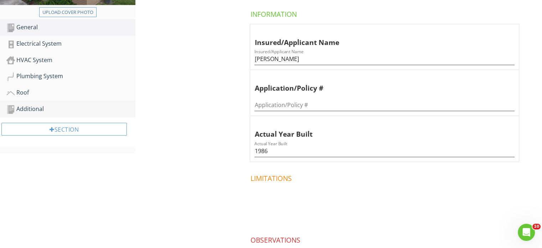
click at [34, 108] on div "Additional" at bounding box center [70, 108] width 129 height 9
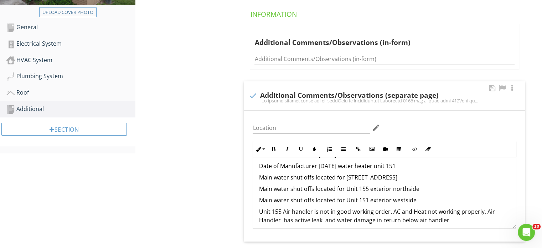
scroll to position [154, 0]
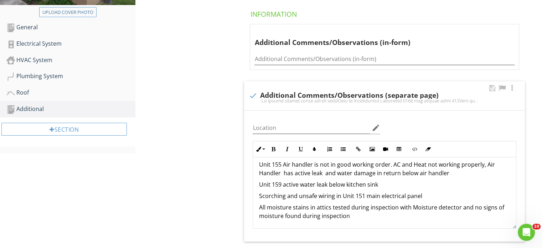
click at [351, 218] on p "All moisture stains in attics tested during inspection with Moisture detector a…" at bounding box center [384, 211] width 251 height 17
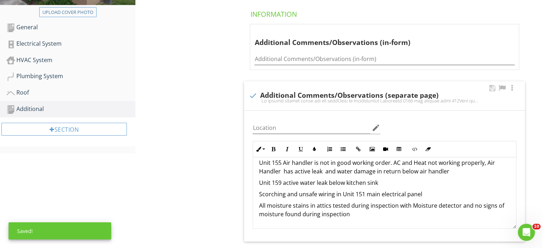
click at [275, 224] on p at bounding box center [384, 225] width 251 height 9
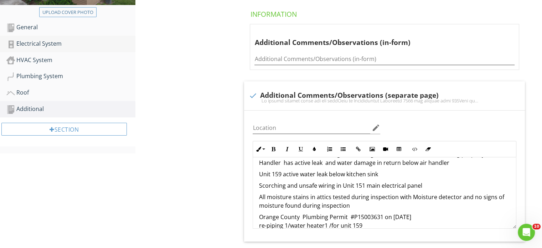
click at [43, 46] on div "Electrical System" at bounding box center [70, 43] width 129 height 9
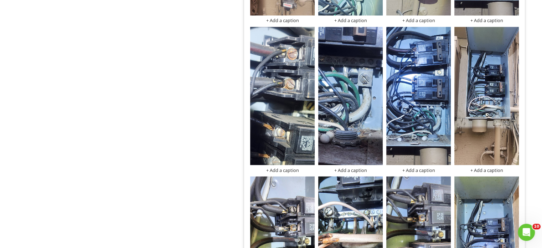
scroll to position [1318, 0]
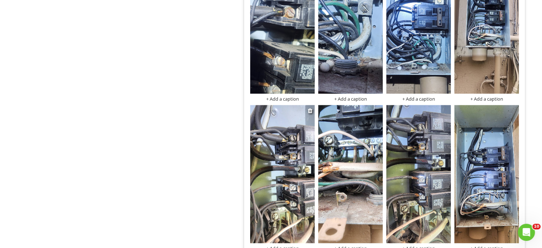
click at [277, 188] on img at bounding box center [282, 174] width 64 height 138
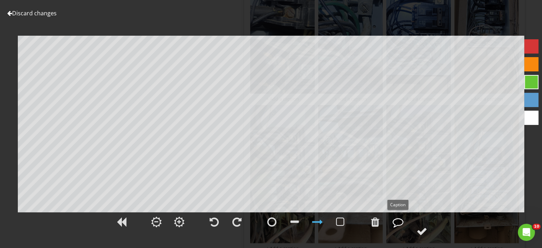
click at [397, 223] on div at bounding box center [398, 221] width 11 height 11
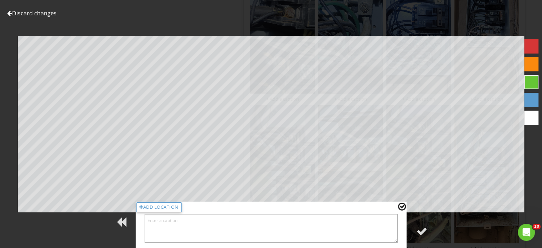
click at [197, 225] on textarea at bounding box center [270, 228] width 253 height 28
type textarea "double tap"
click at [417, 230] on div at bounding box center [421, 230] width 11 height 11
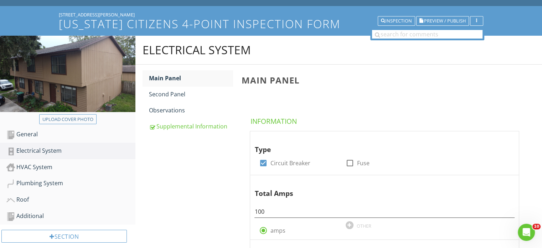
scroll to position [0, 0]
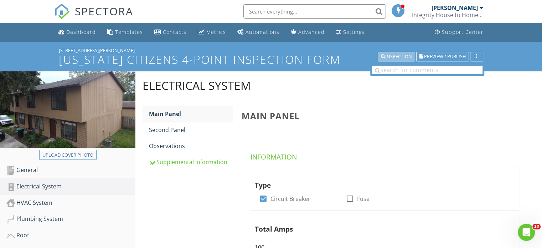
click at [405, 55] on div "Inspection" at bounding box center [396, 56] width 31 height 5
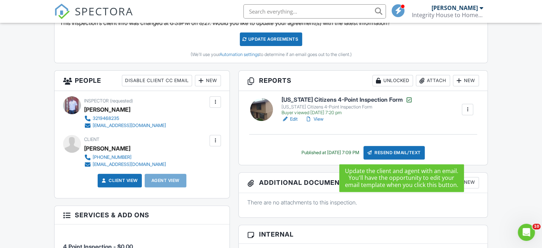
click at [398, 149] on div "Resend Email/Text" at bounding box center [393, 153] width 61 height 14
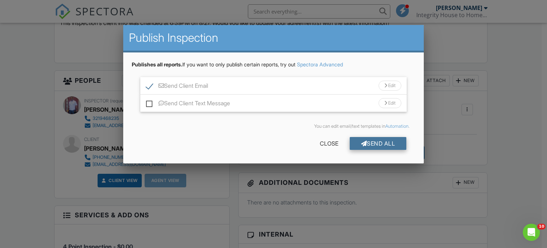
click at [385, 144] on div "Send All" at bounding box center [378, 143] width 57 height 13
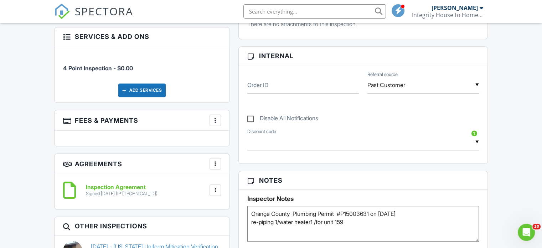
scroll to position [249, 0]
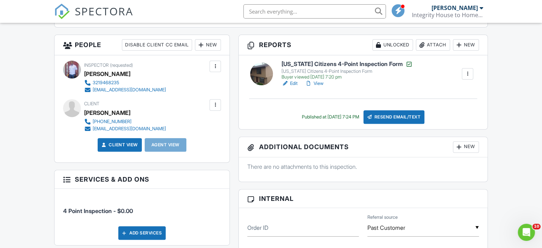
click at [294, 83] on link "Edit" at bounding box center [289, 83] width 16 height 7
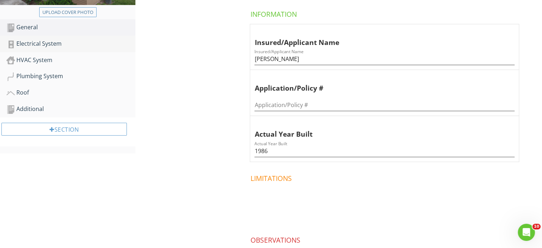
click at [43, 44] on div "Electrical System" at bounding box center [70, 43] width 129 height 9
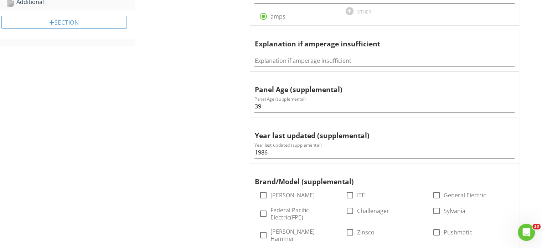
scroll to position [71, 0]
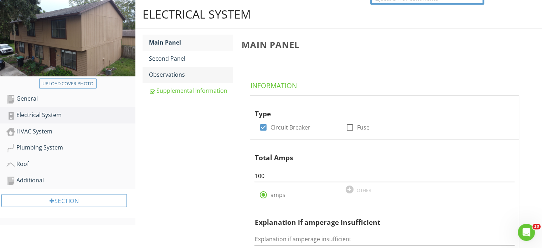
click at [172, 76] on div "Observations" at bounding box center [191, 74] width 84 height 9
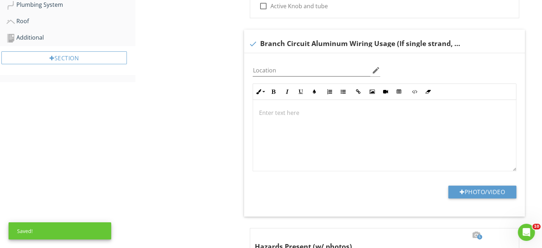
scroll to position [392, 0]
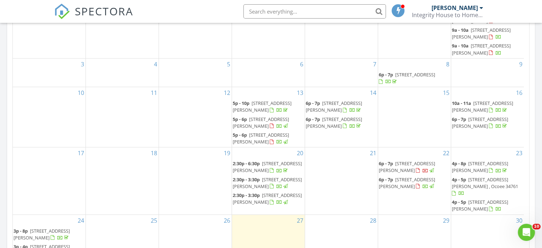
scroll to position [499, 0]
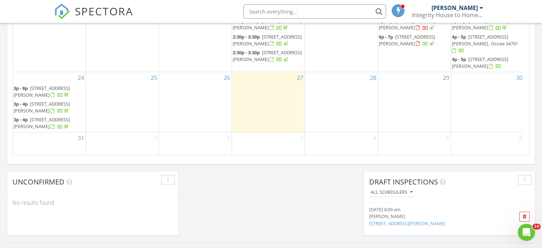
click at [51, 93] on div at bounding box center [53, 95] width 4 height 5
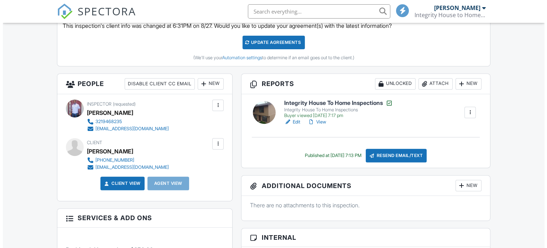
scroll to position [285, 0]
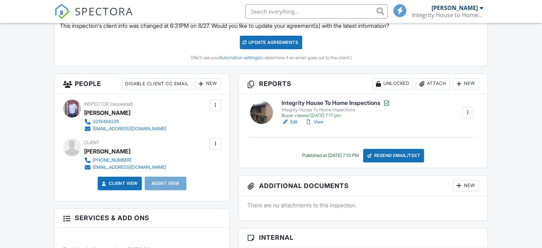
click at [396, 154] on div "Resend Email/Text" at bounding box center [393, 156] width 61 height 14
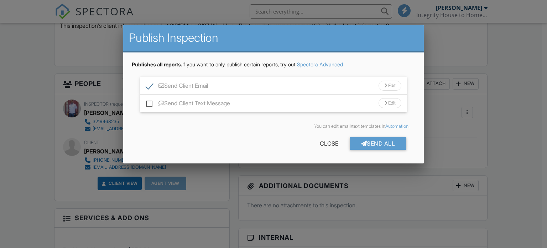
scroll to position [0, 0]
click at [151, 104] on label "Send Client Text Message" at bounding box center [188, 104] width 84 height 9
click at [151, 102] on input "Send Client Text Message" at bounding box center [148, 99] width 5 height 5
checkbox input "true"
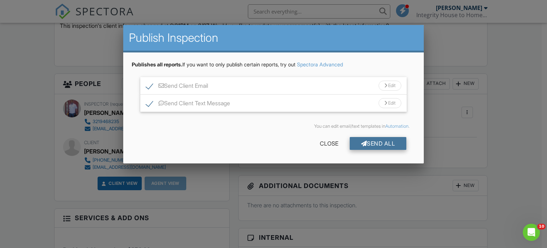
click at [392, 141] on div "Send All" at bounding box center [378, 143] width 57 height 13
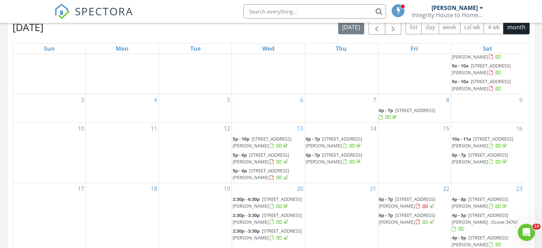
scroll to position [427, 0]
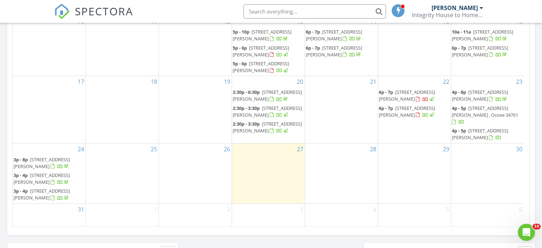
click at [36, 162] on span "3p - 8p 151 Sheeler Ave , Apopka 32703" at bounding box center [49, 163] width 71 height 14
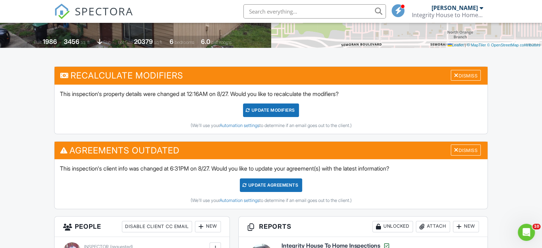
scroll to position [249, 0]
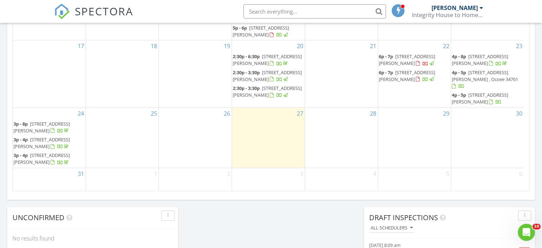
scroll to position [499, 0]
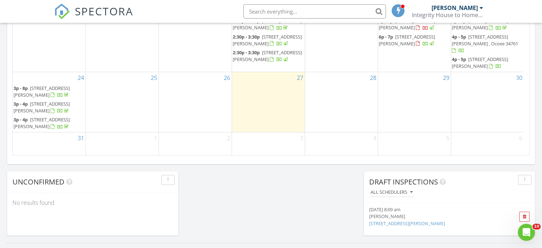
click at [55, 88] on span "151 Sheeler Ave , Apopka 32703" at bounding box center [42, 91] width 56 height 13
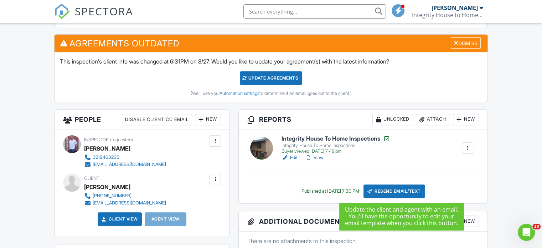
click at [407, 190] on div "Resend Email/Text" at bounding box center [393, 191] width 61 height 14
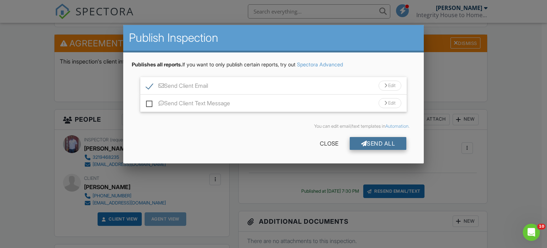
click at [386, 143] on div "Send All" at bounding box center [378, 143] width 57 height 13
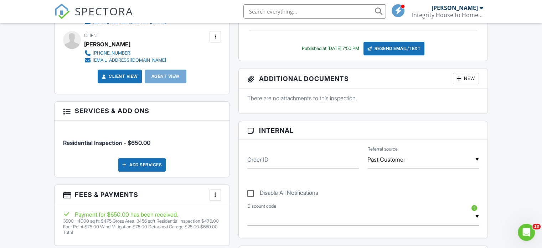
scroll to position [534, 0]
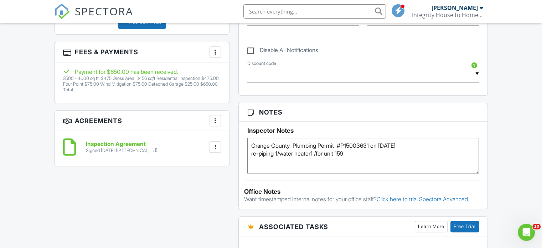
drag, startPoint x: 342, startPoint y: 148, endPoint x: 251, endPoint y: 140, distance: 91.5
click at [251, 140] on textarea "Orange County Plumbing Permit #P15003631 on [DATE] re-piping 1/water heater1 /f…" at bounding box center [363, 155] width 232 height 36
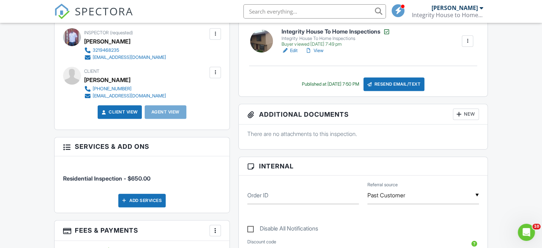
scroll to position [249, 0]
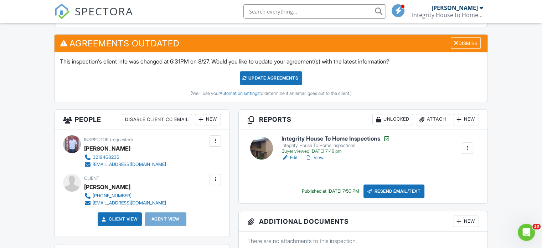
click at [295, 158] on link "Edit" at bounding box center [289, 157] width 16 height 7
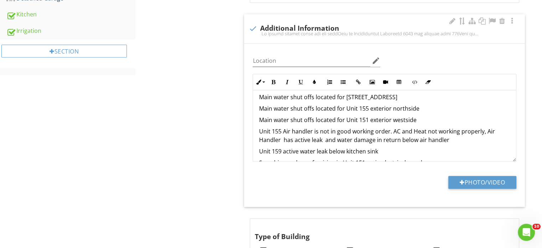
scroll to position [154, 0]
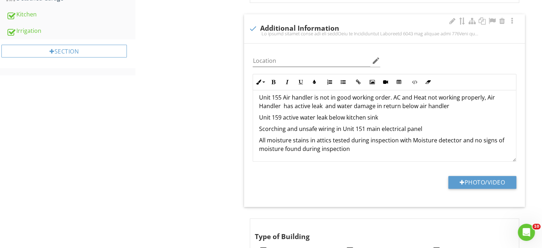
click at [372, 148] on p "All moisture stains in attics tested during inspection with Moisture detector a…" at bounding box center [384, 144] width 251 height 17
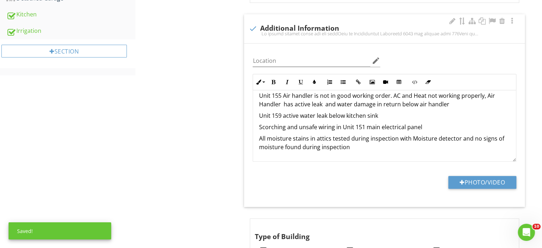
click at [268, 157] on p at bounding box center [384, 158] width 251 height 9
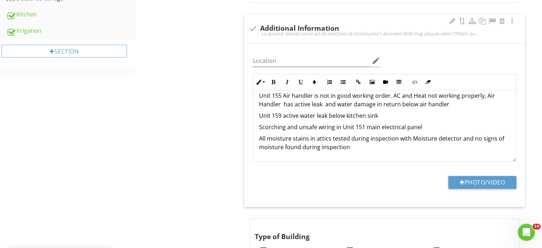
scroll to position [164, 0]
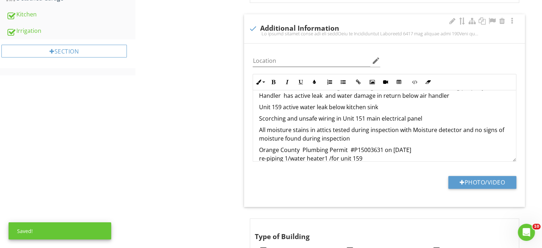
drag, startPoint x: 473, startPoint y: 179, endPoint x: 382, endPoint y: 191, distance: 92.3
click at [382, 192] on div "Photo/Video" at bounding box center [384, 185] width 272 height 18
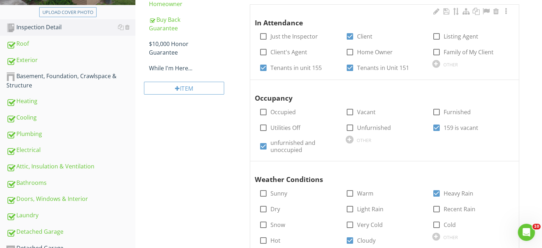
scroll to position [0, 0]
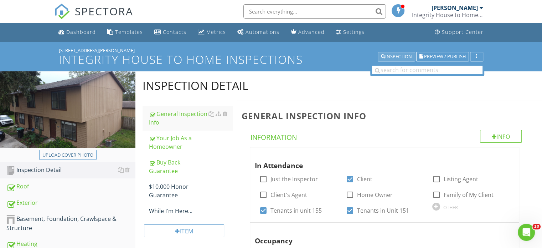
click at [406, 56] on div "Inspection" at bounding box center [396, 56] width 31 height 5
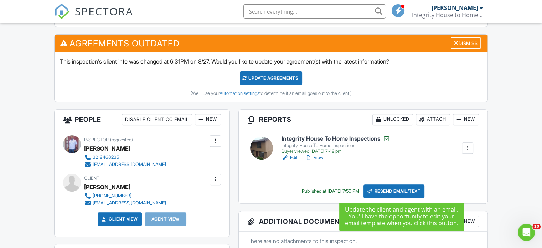
click at [407, 190] on div "Resend Email/Text" at bounding box center [393, 191] width 61 height 14
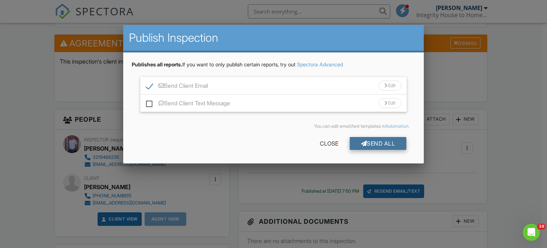
click at [391, 147] on div "Send All" at bounding box center [378, 143] width 57 height 13
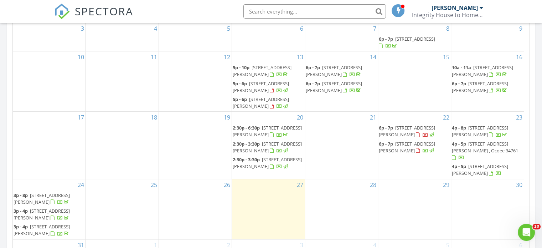
scroll to position [463, 0]
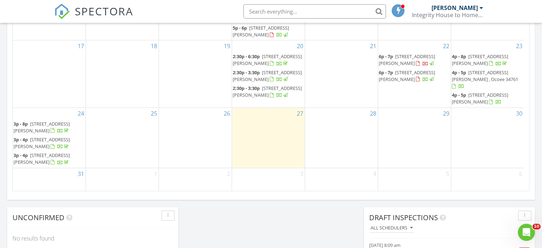
click at [271, 66] on span "139 Stoney Ridge Dr, Longwood 32750" at bounding box center [267, 59] width 69 height 13
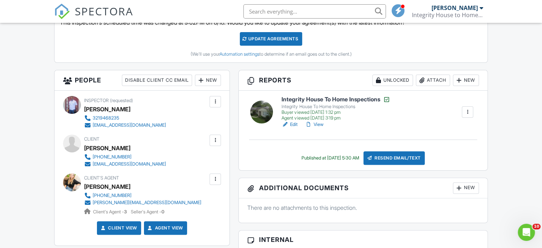
click at [309, 123] on div at bounding box center [308, 124] width 7 height 7
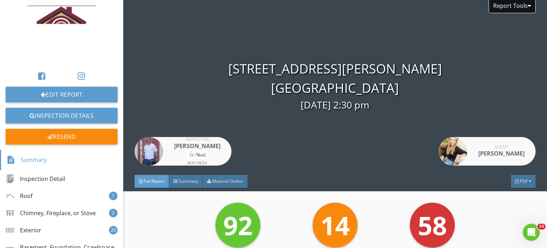
scroll to position [142, 0]
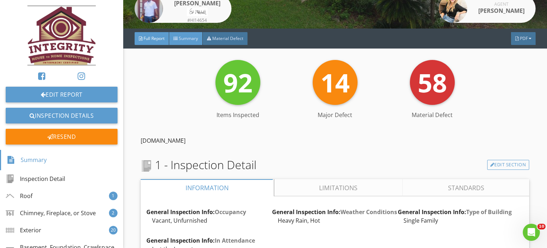
click at [197, 41] on span "Summary" at bounding box center [188, 38] width 19 height 6
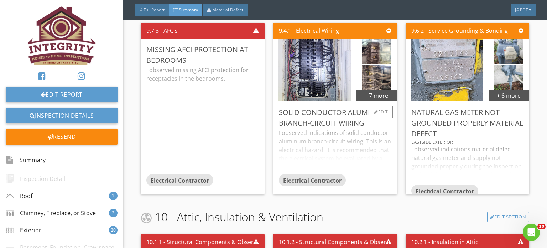
scroll to position [2458, 0]
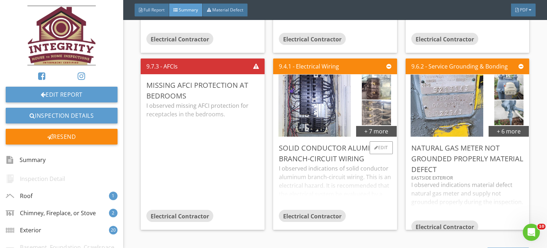
click at [373, 111] on img at bounding box center [376, 113] width 29 height 62
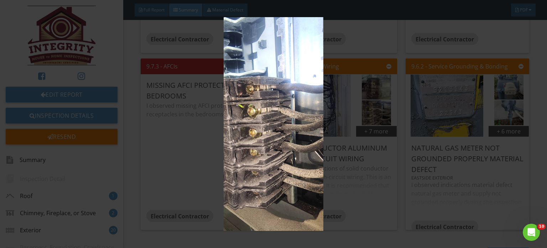
click at [275, 52] on img at bounding box center [274, 123] width 498 height 213
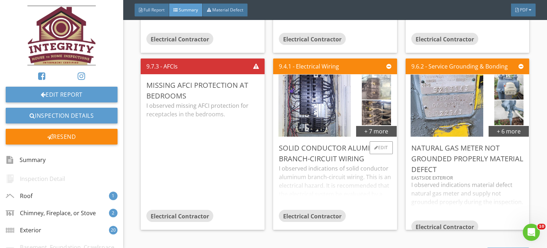
click at [369, 90] on img at bounding box center [376, 87] width 29 height 62
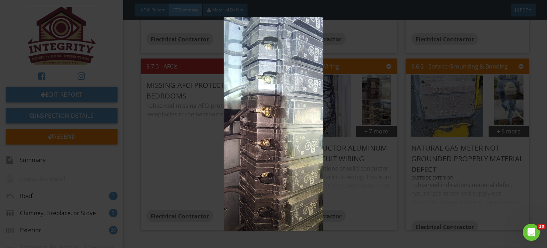
click at [269, 162] on img at bounding box center [274, 123] width 498 height 213
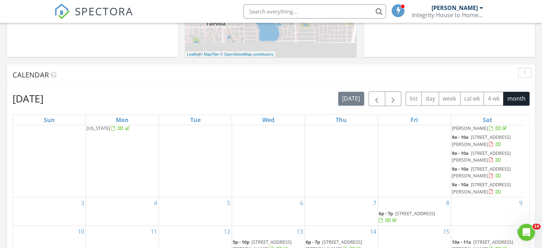
scroll to position [392, 0]
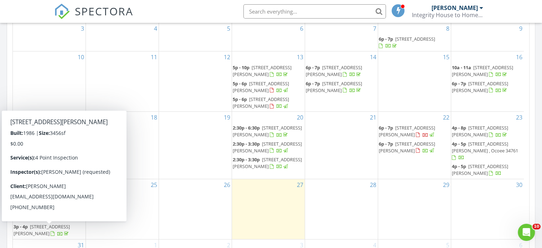
click at [57, 233] on div at bounding box center [60, 234] width 6 height 6
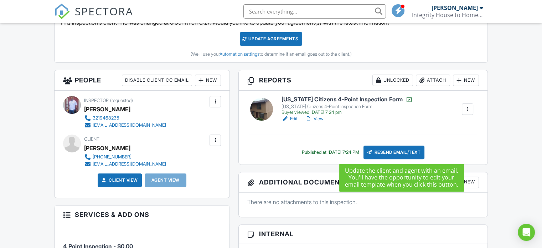
click at [417, 152] on div "Resend Email/Text" at bounding box center [393, 152] width 61 height 14
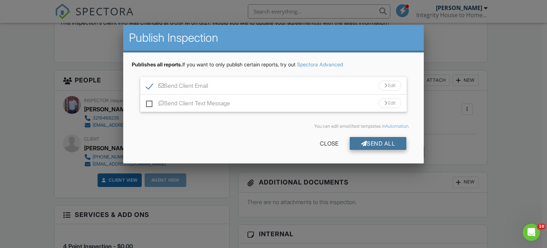
click at [382, 142] on div "Send All" at bounding box center [378, 143] width 57 height 13
